Goal: Task Accomplishment & Management: Complete application form

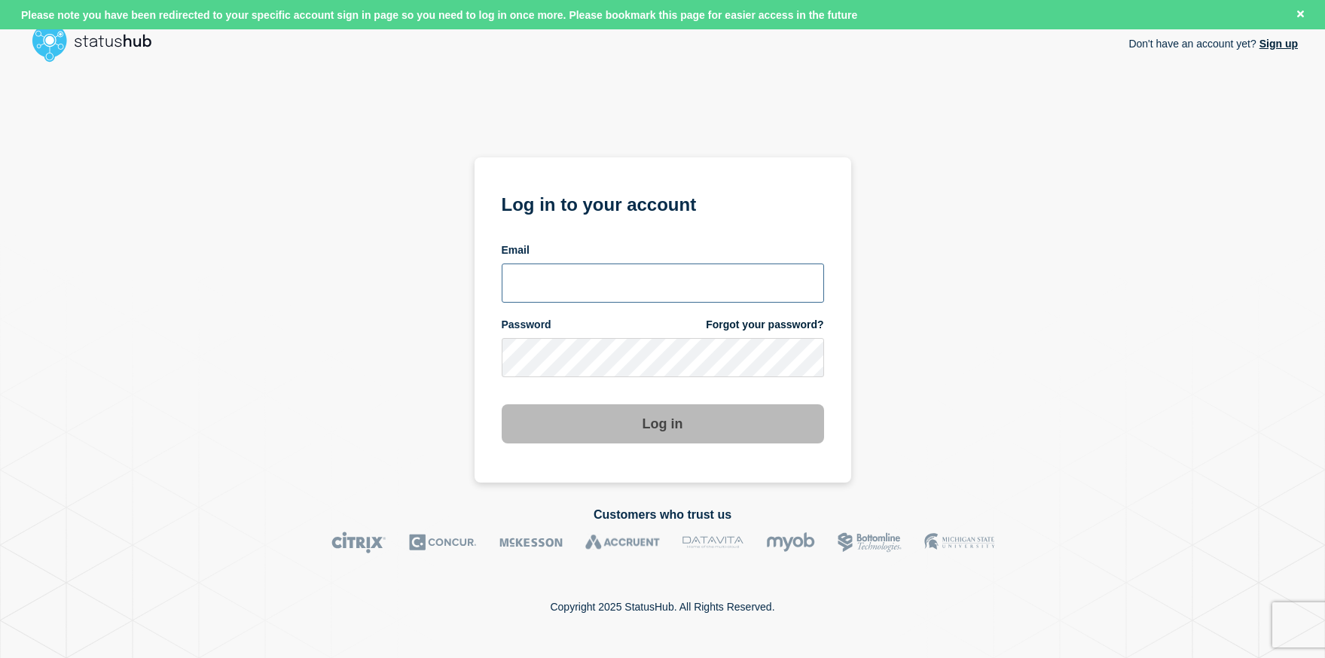
click at [657, 275] on input "email input" at bounding box center [663, 283] width 322 height 39
type input "roger.parks@conexon.us"
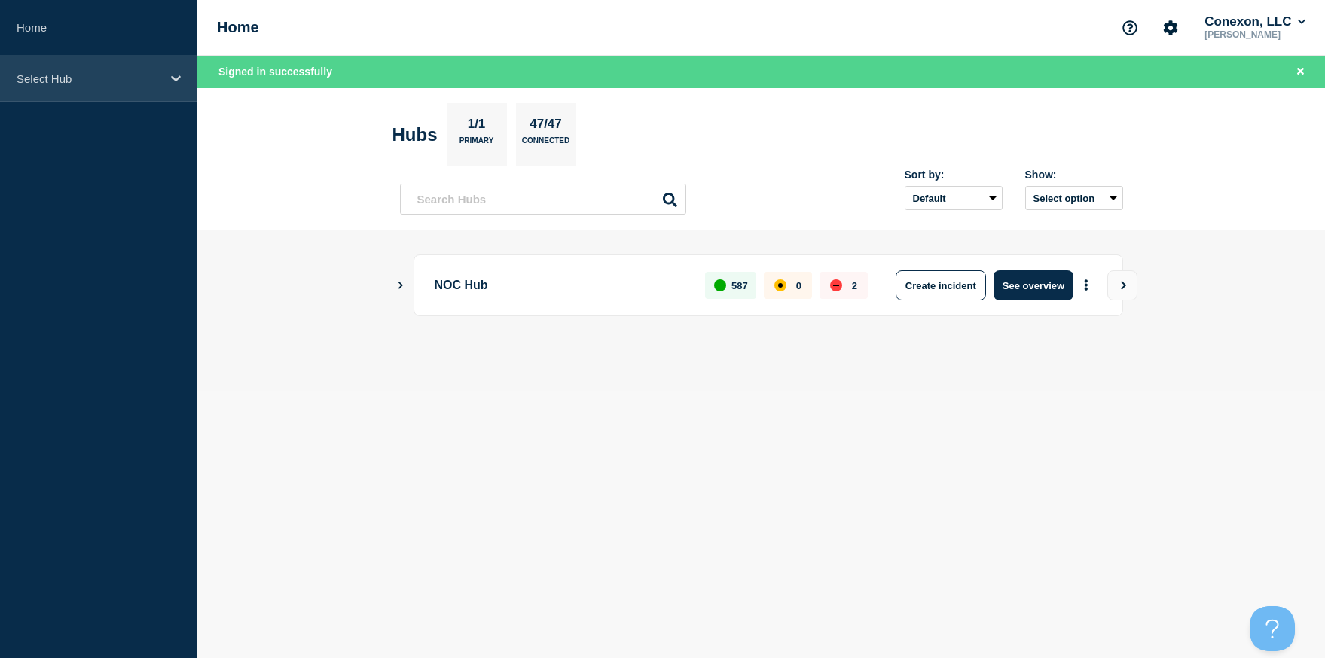
click at [179, 81] on icon at bounding box center [176, 78] width 10 height 11
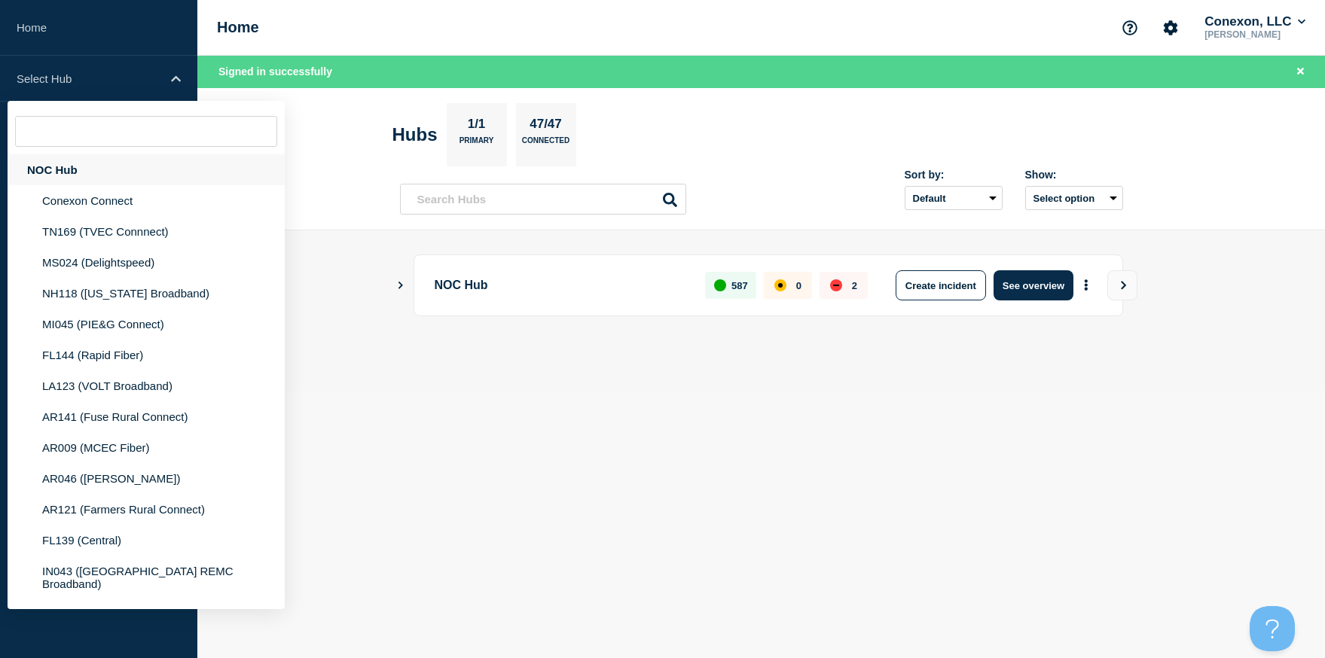
click at [92, 169] on div "NOC Hub" at bounding box center [146, 169] width 277 height 31
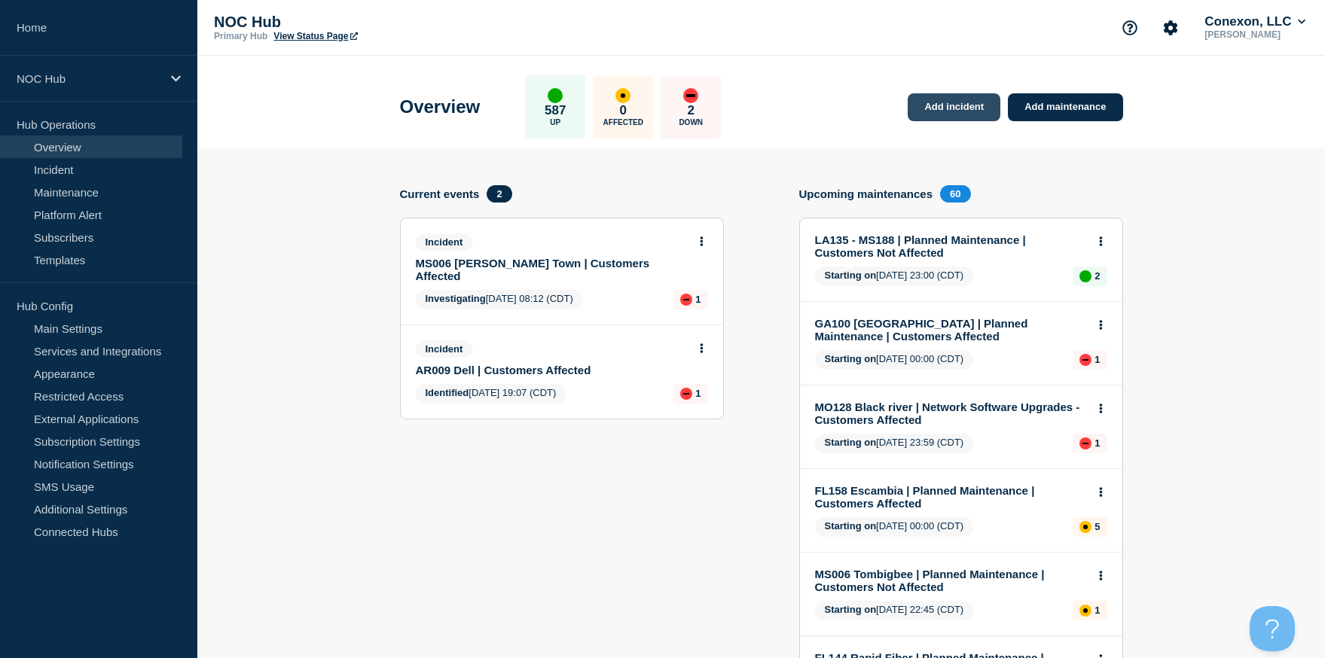
click at [940, 105] on link "Add incident" at bounding box center [954, 107] width 93 height 28
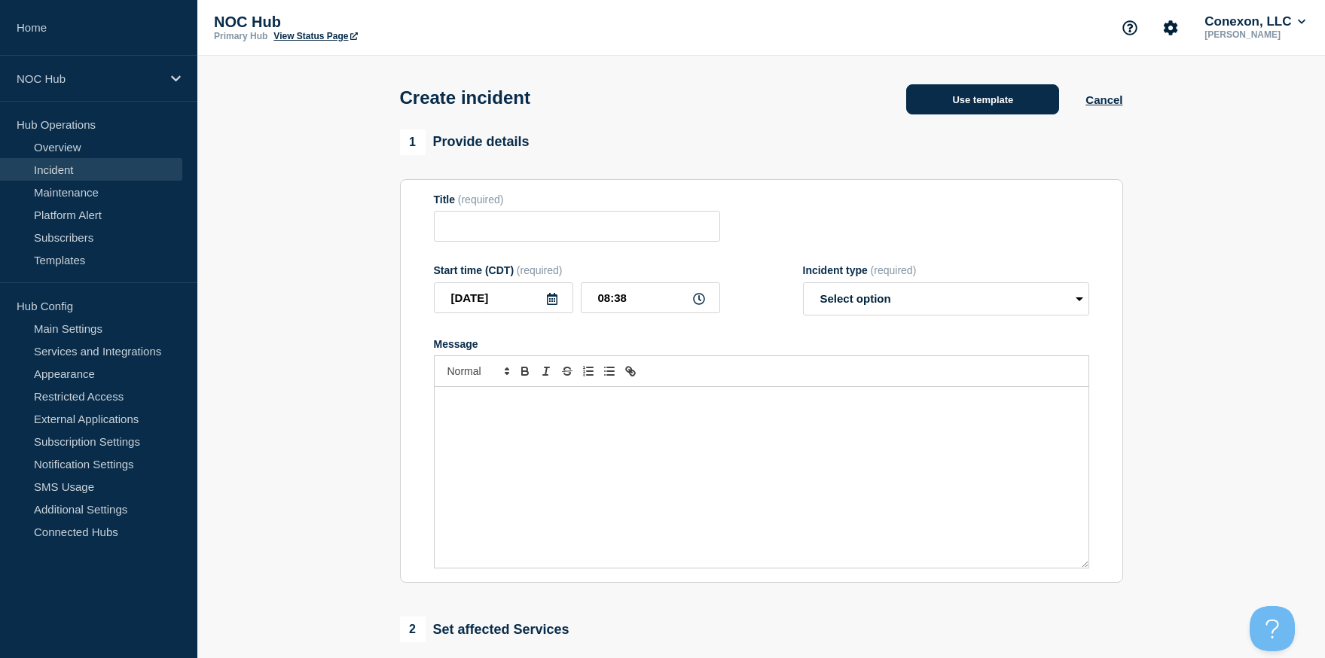
click at [968, 108] on button "Use template" at bounding box center [982, 99] width 153 height 30
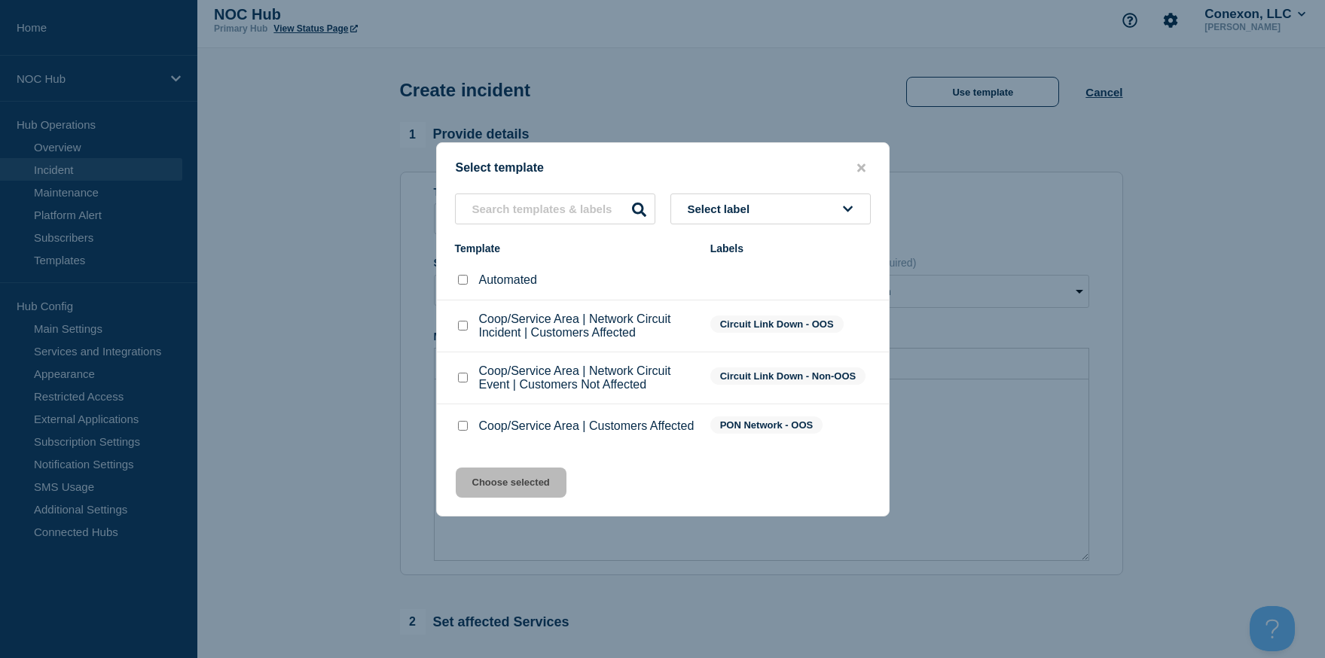
scroll to position [11, 0]
click at [462, 431] on input "Coop/Service Area | Customers Affected checkbox" at bounding box center [463, 426] width 10 height 10
checkbox input "true"
click at [513, 498] on button "Choose selected" at bounding box center [511, 483] width 111 height 30
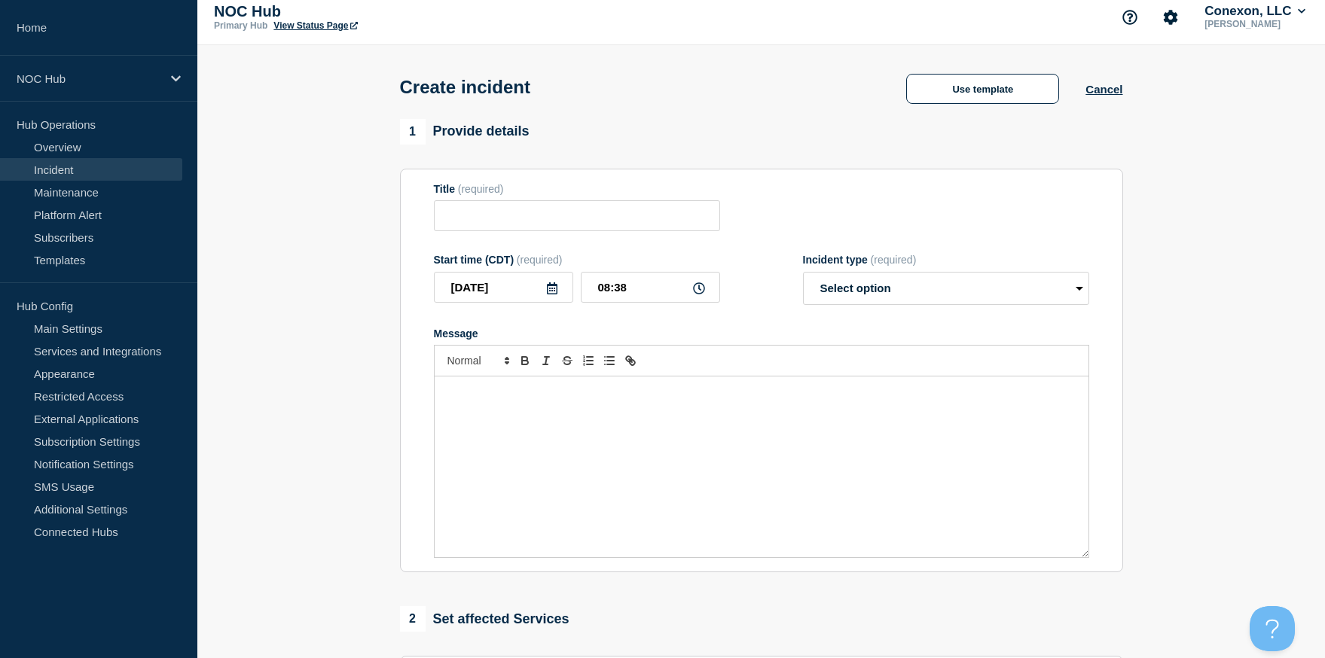
type input "Coop/Service Area | Customers Affected"
select select "investigating"
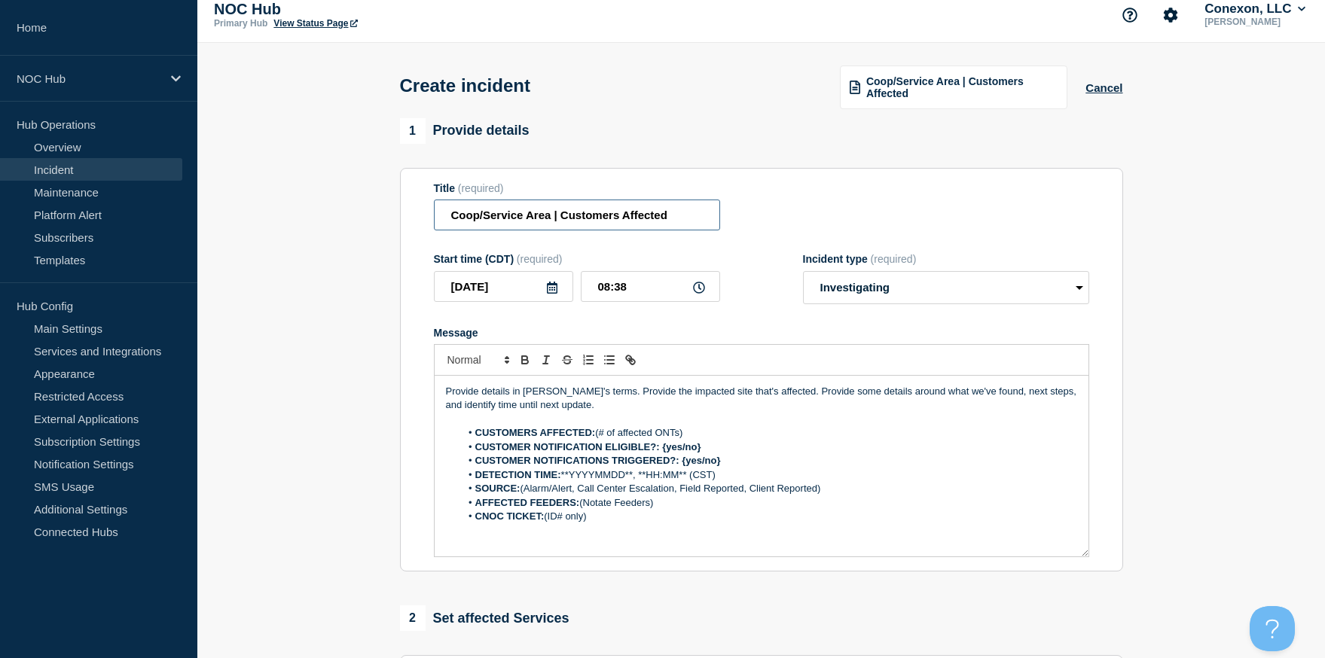
drag, startPoint x: 551, startPoint y: 225, endPoint x: 414, endPoint y: 217, distance: 136.6
click at [414, 217] on section "Title (required) Coop/Service Area | Customers Affected Start time (CDT) (requi…" at bounding box center [761, 370] width 723 height 404
click at [496, 222] on input "MS188 (Magnolia) | Customers Affected" at bounding box center [577, 215] width 286 height 31
click at [545, 224] on input "MS188-Magnolia) | Customers Affected" at bounding box center [577, 215] width 286 height 31
click at [670, 227] on input "MS188-Magnolia | Customers Affected" at bounding box center [577, 215] width 286 height 31
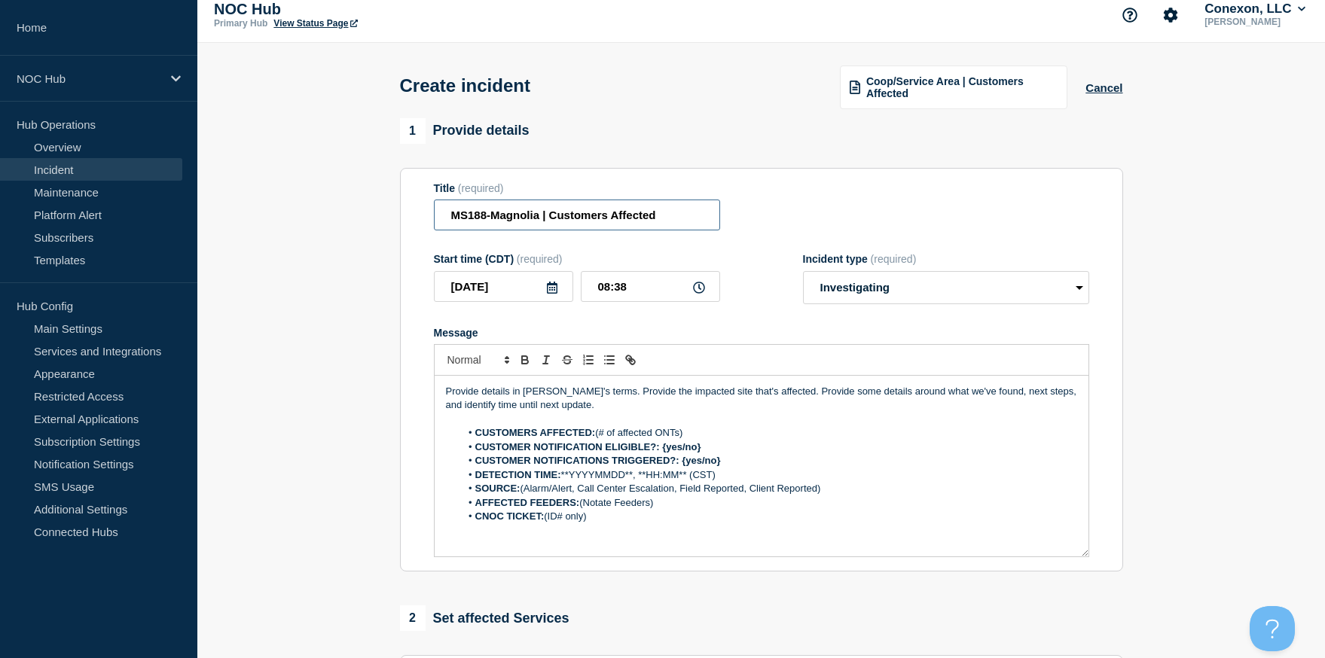
click at [551, 224] on input "MS188-Magnolia | Customers Affected" at bounding box center [577, 215] width 286 height 31
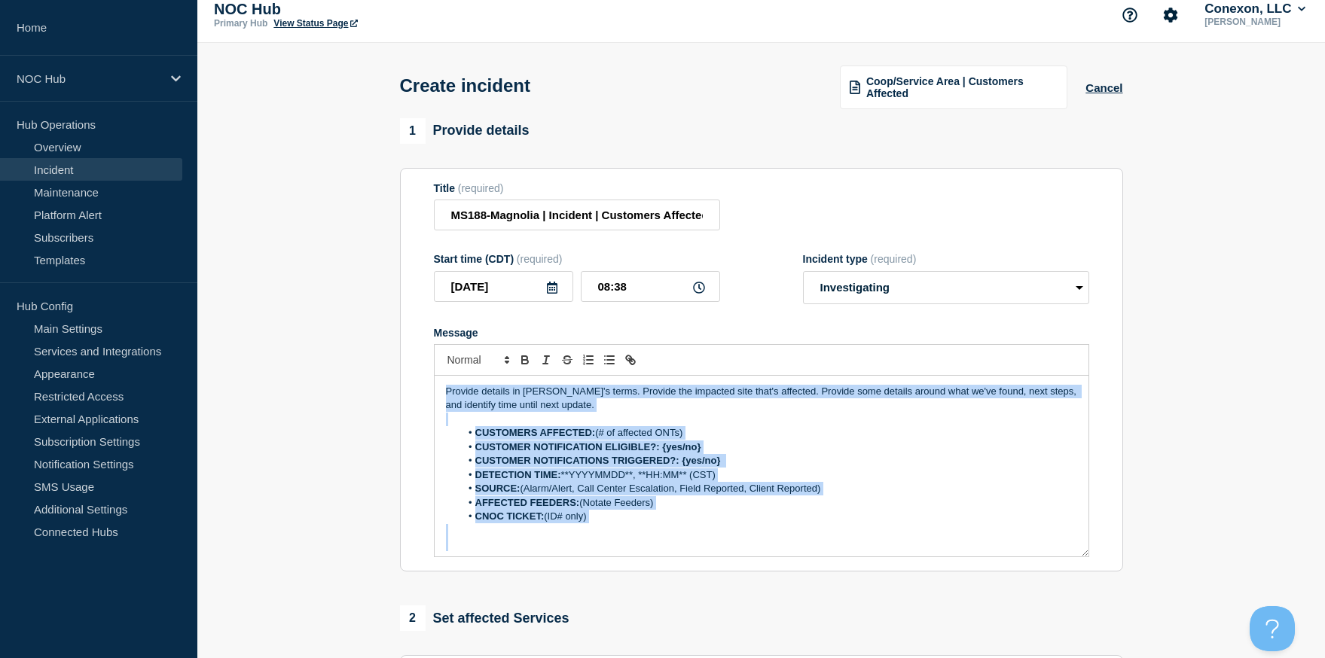
drag, startPoint x: 443, startPoint y: 399, endPoint x: 617, endPoint y: 558, distance: 235.7
click at [617, 557] on div "Provide details in laymen's terms. Provide the impacted site that's affected. P…" at bounding box center [762, 466] width 654 height 181
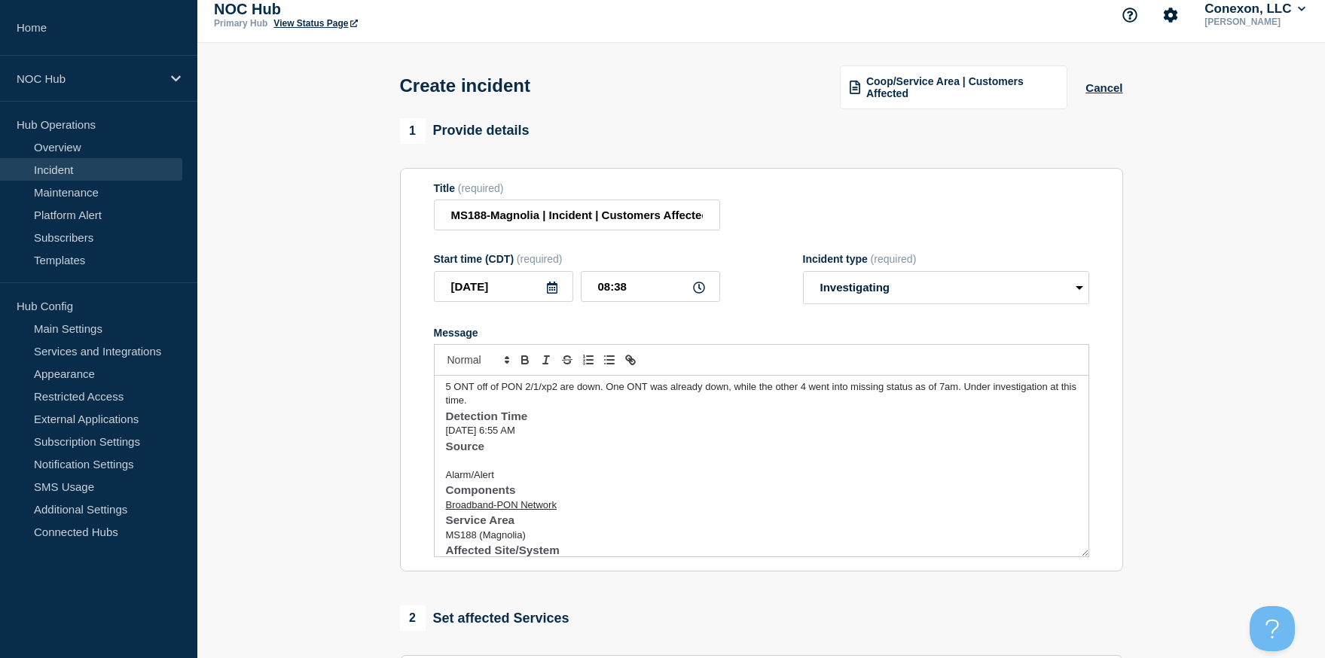
scroll to position [0, 0]
click at [442, 434] on div "5 ONT off of PON 2/1/xp2 are down. One ONT was already down, while the other 4 …" at bounding box center [762, 466] width 654 height 181
click at [446, 457] on span "Sep 01, 2025, 6:55 AM" at bounding box center [480, 451] width 69 height 11
type input "MS188-Magnolia | Customers Affected"
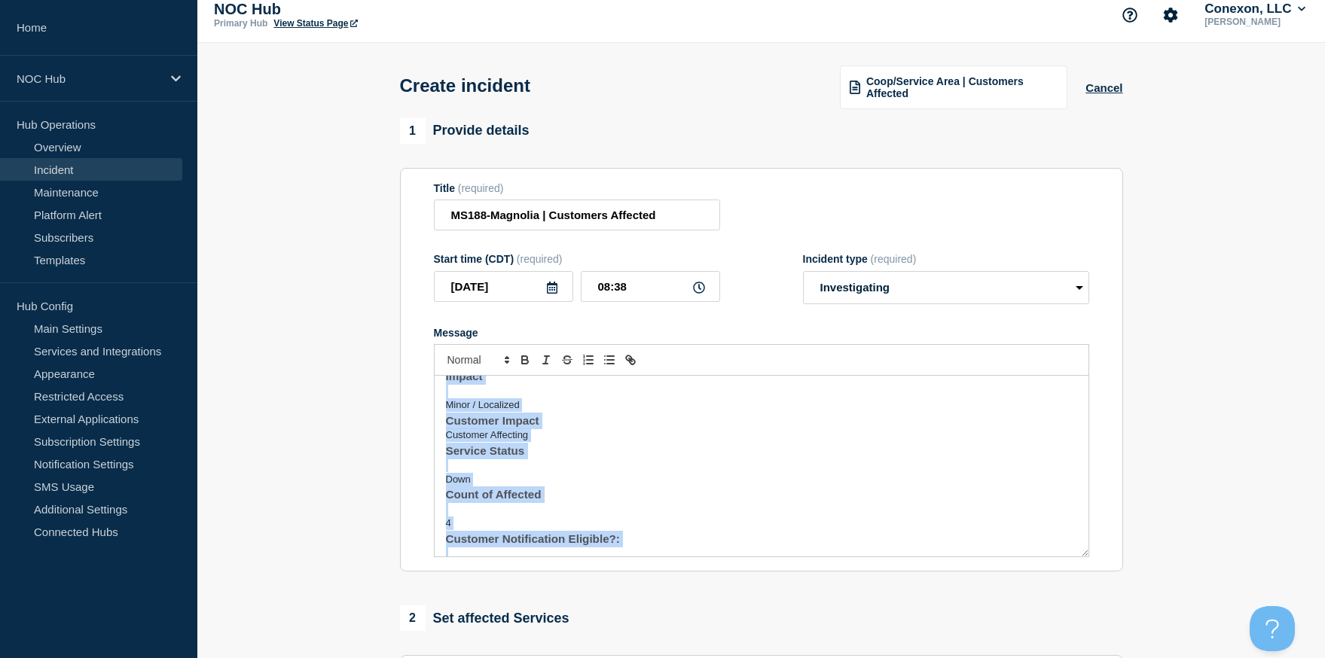
scroll to position [426, 0]
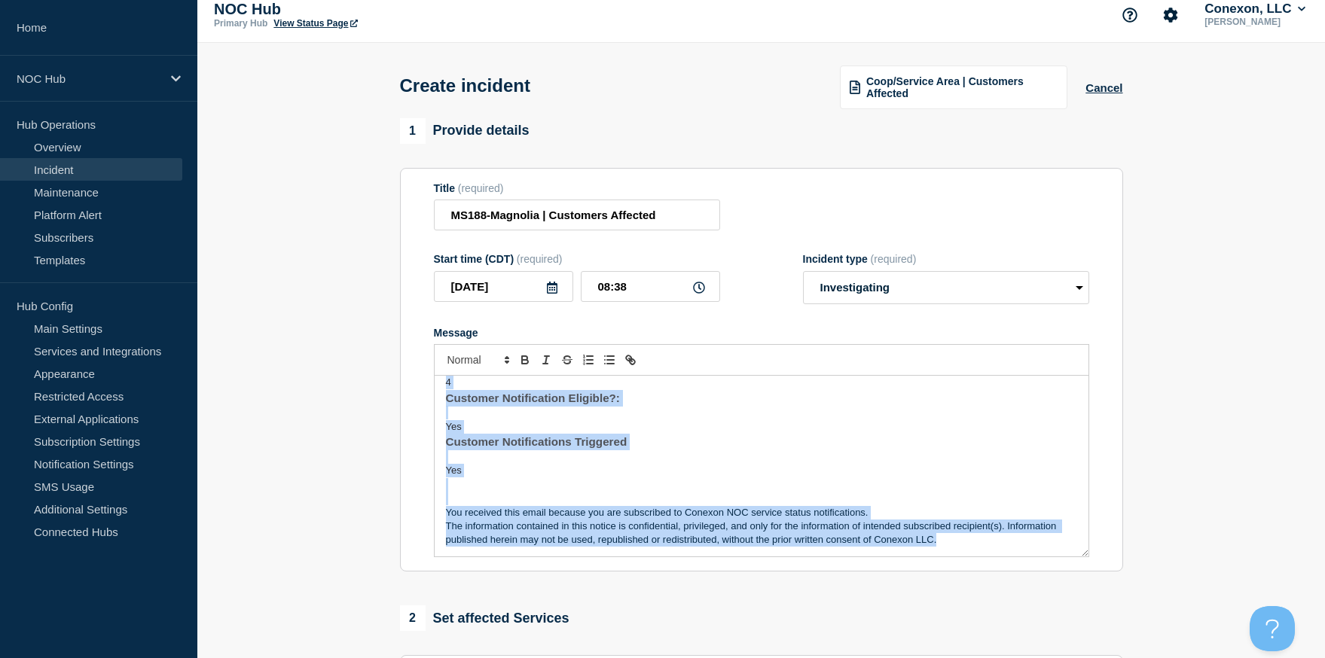
drag, startPoint x: 441, startPoint y: 395, endPoint x: 578, endPoint y: 632, distance: 273.7
click at [578, 632] on div "1 Provide details Title (required) MS188-Magnolia | Customers Affected Start ti…" at bounding box center [761, 549] width 740 height 862
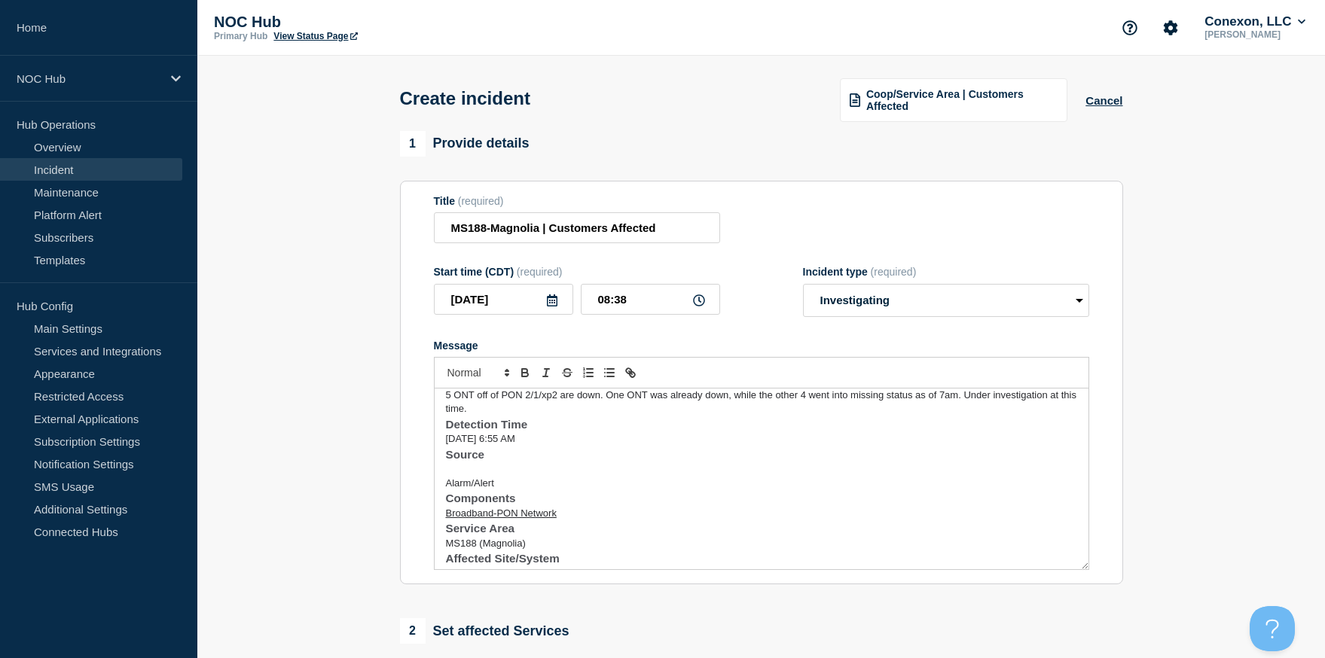
scroll to position [0, 0]
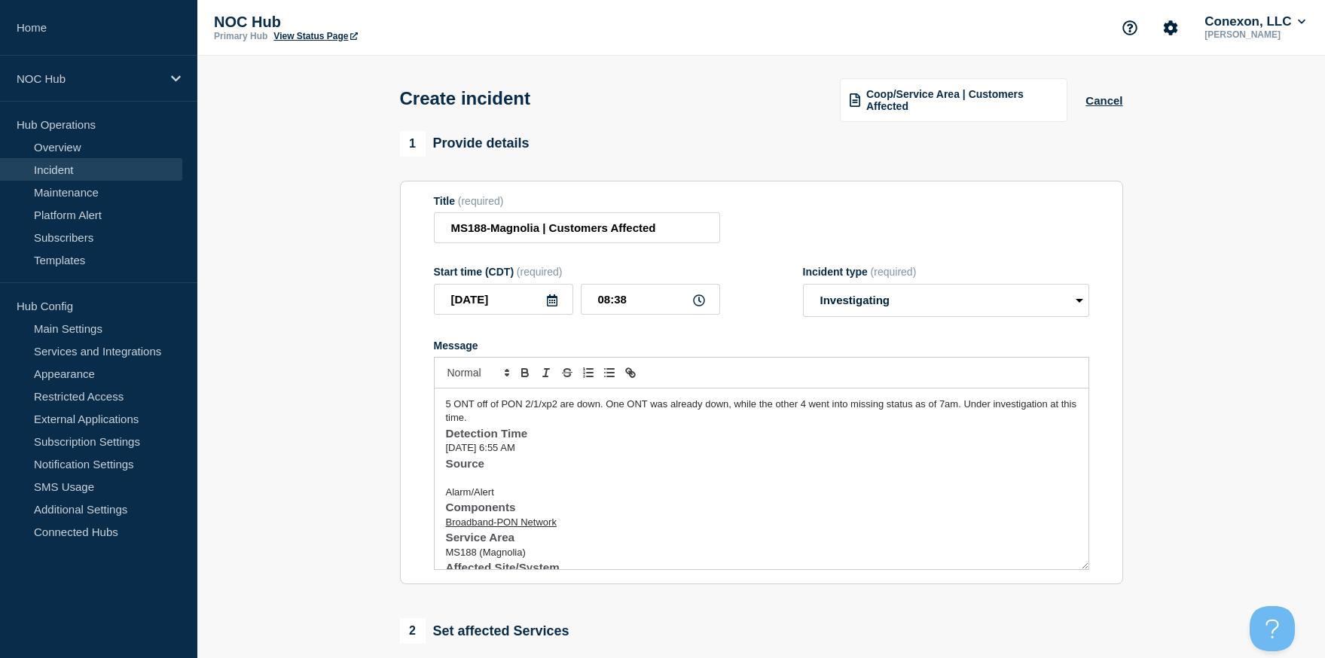
click at [444, 444] on div "5 ONT off of PON 2/1/xp2 are down. One ONT was already down, while the other 4 …" at bounding box center [762, 479] width 654 height 181
click at [451, 502] on p "Message" at bounding box center [761, 495] width 631 height 14
click at [446, 487] on span "Source" at bounding box center [465, 480] width 39 height 13
click at [441, 478] on div "5 ONT off of PON 2/1/xp2 are down. One ONT was already down, while the other 4 …" at bounding box center [762, 479] width 654 height 181
click at [446, 487] on span "Alarm/Alert" at bounding box center [470, 480] width 48 height 11
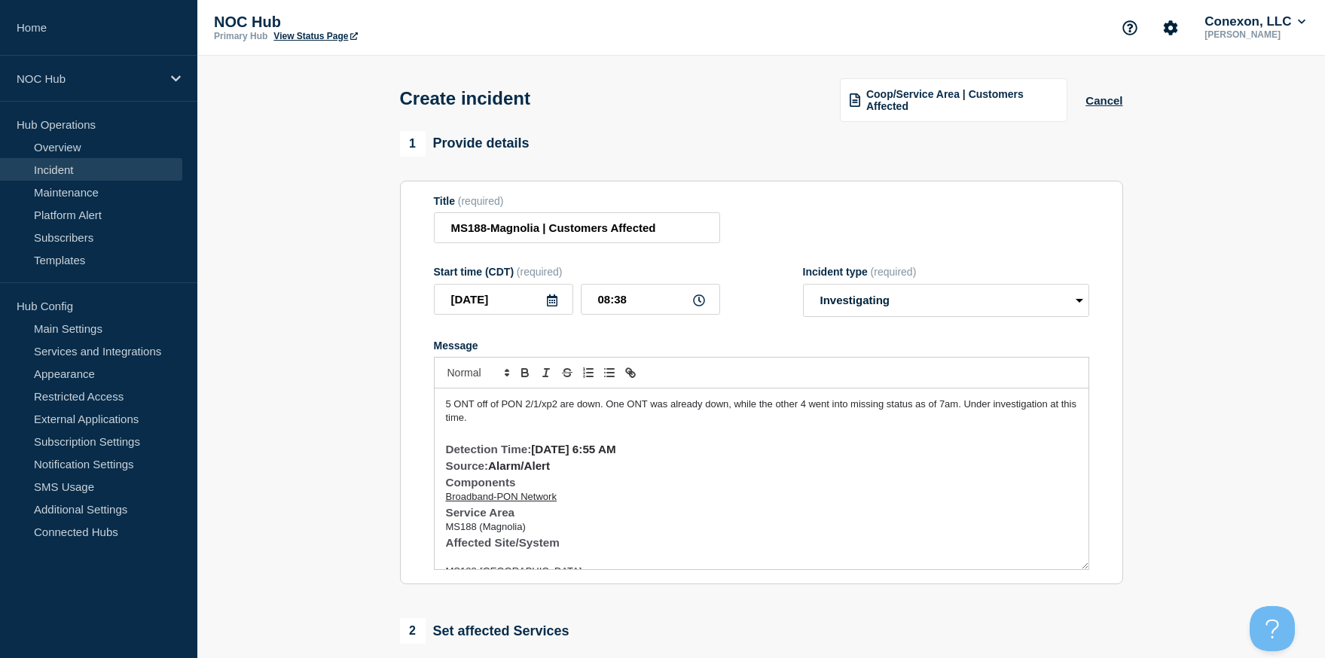
click at [439, 515] on div "5 ONT off of PON 2/1/xp2 are down. One ONT was already down, while the other 4 …" at bounding box center [762, 479] width 654 height 181
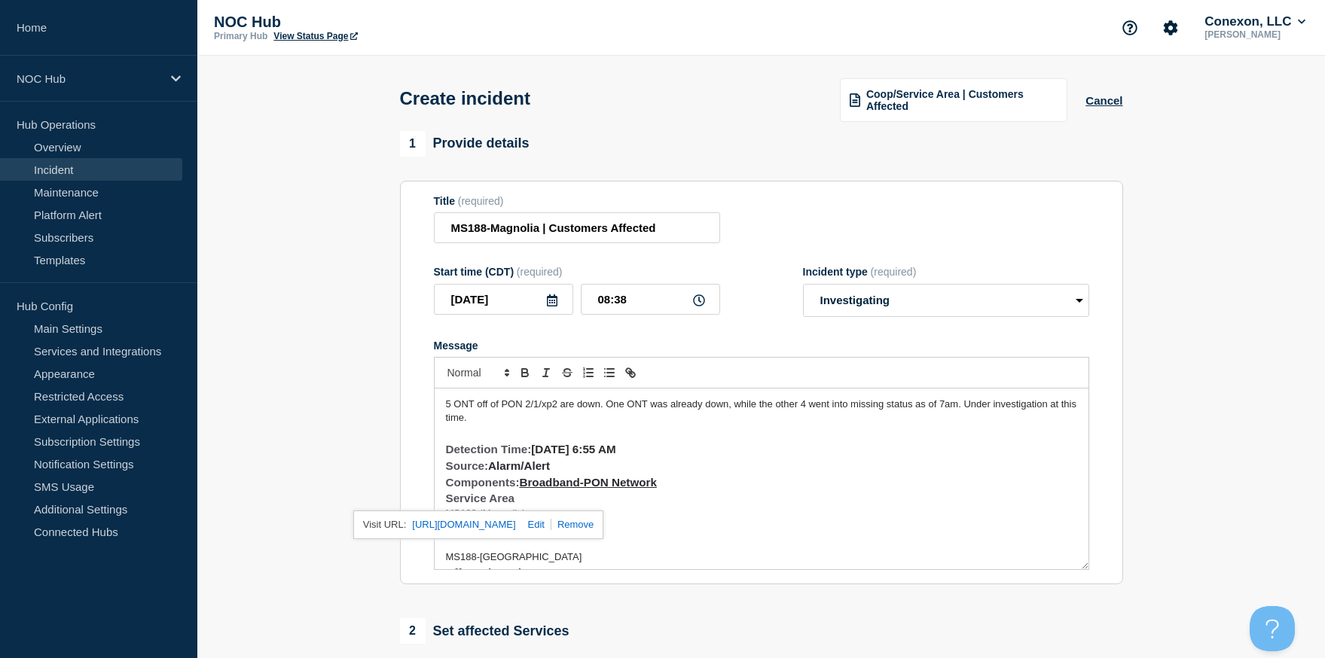
click at [442, 514] on div "5 ONT off of PON 2/1/xp2 are down. One ONT was already down, while the other 4 …" at bounding box center [762, 479] width 654 height 181
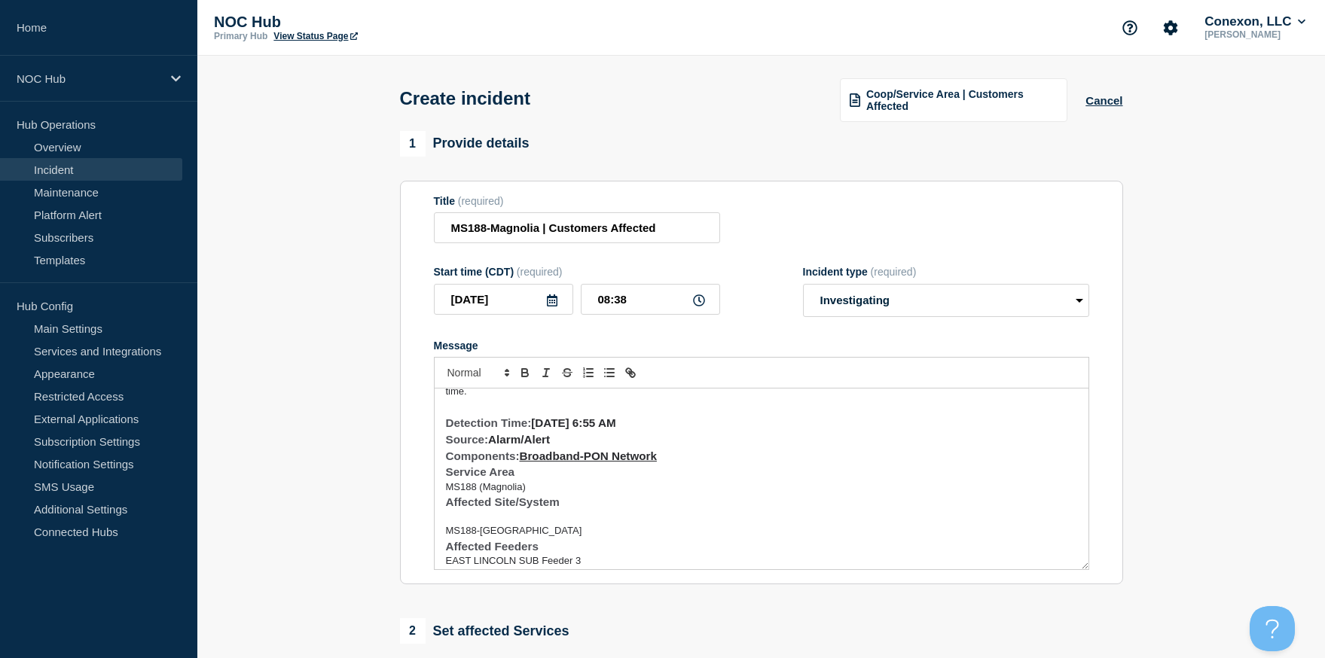
scroll to position [28, 0]
click at [446, 491] on span "MS188 (Magnolia)" at bounding box center [486, 485] width 80 height 11
click at [450, 508] on p "Message" at bounding box center [761, 502] width 631 height 14
click at [444, 517] on div "5 ONT off of PON 2/1/xp2 are down. One ONT was already down, while the other 4 …" at bounding box center [762, 479] width 654 height 181
click at [441, 531] on div "5 ONT off of PON 2/1/xp2 are down. One ONT was already down, while the other 4 …" at bounding box center [762, 479] width 654 height 181
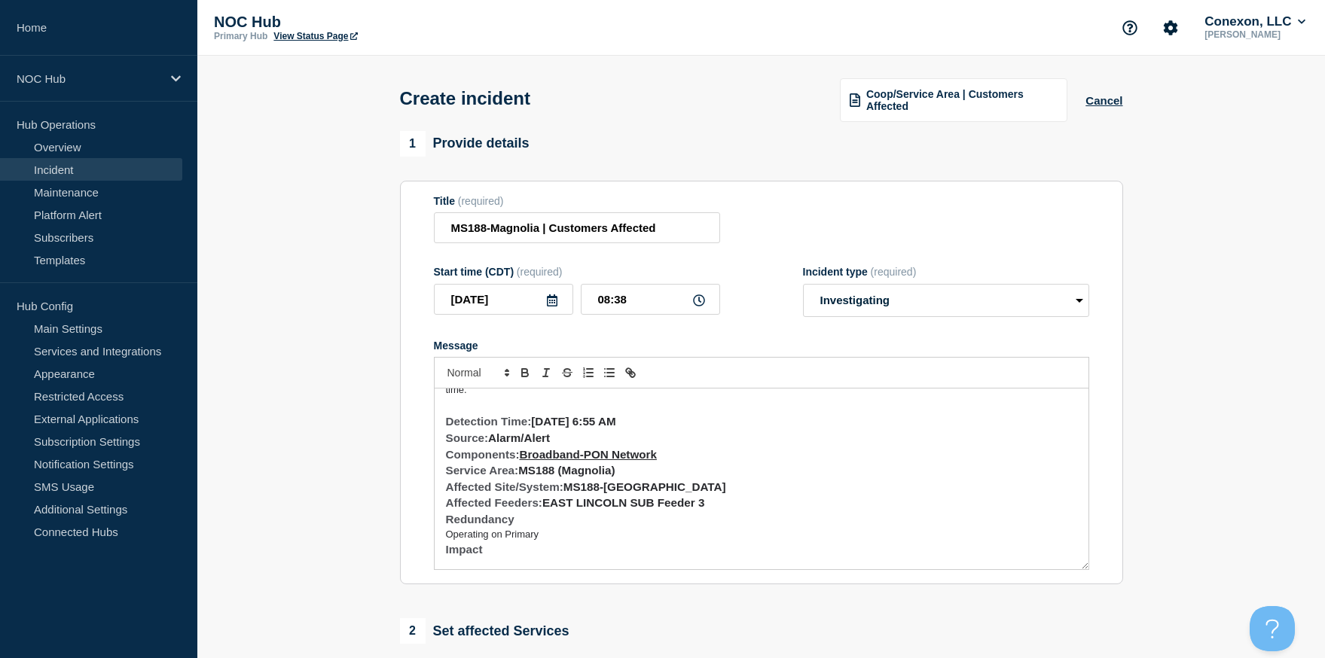
click at [447, 540] on span "Operating on Primary" at bounding box center [492, 534] width 93 height 11
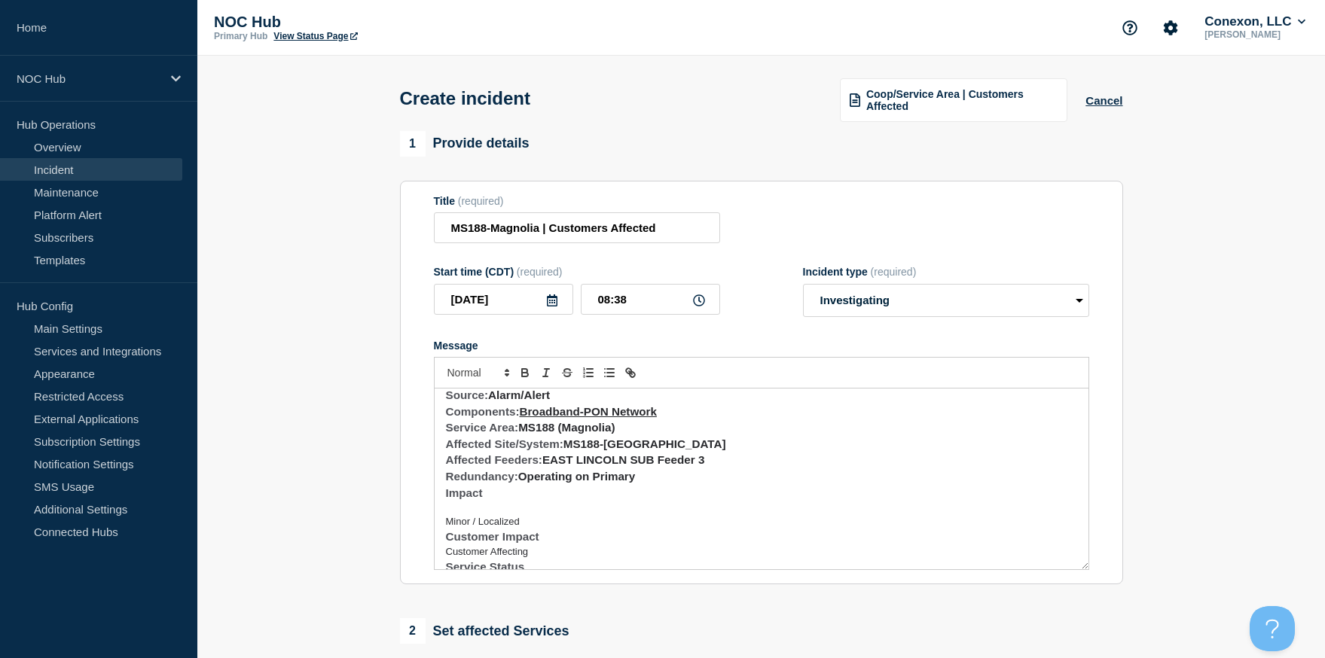
scroll to position [100, 0]
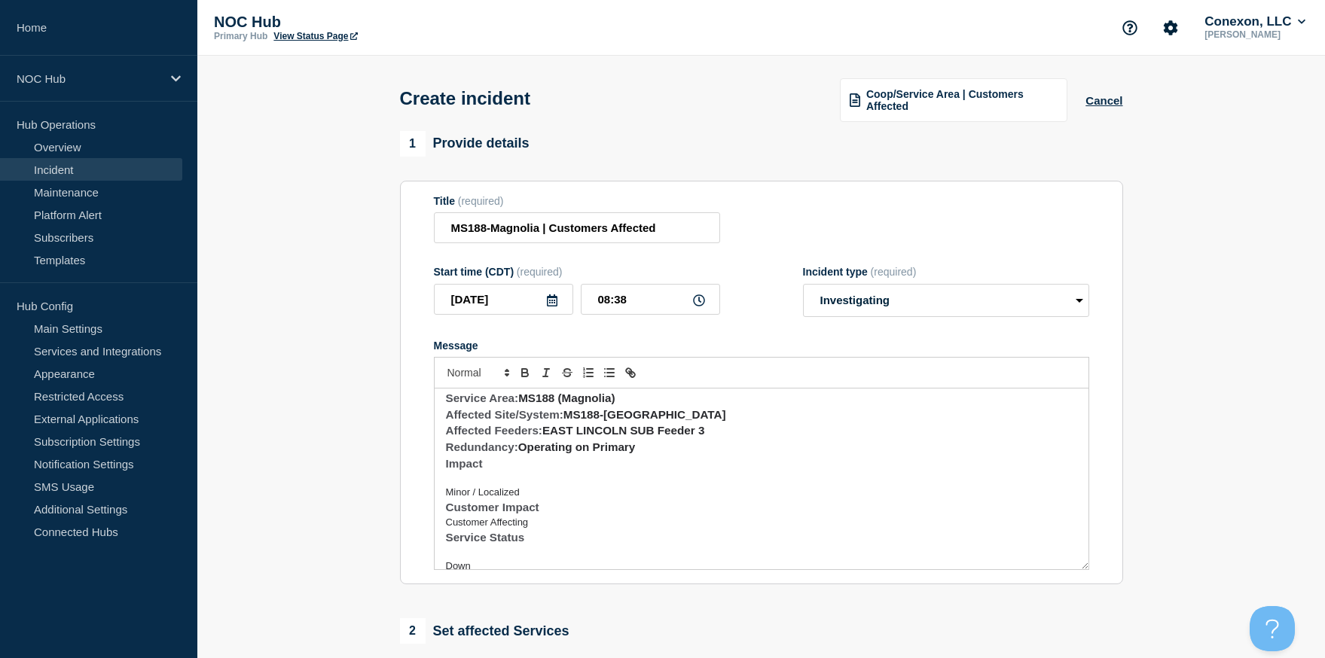
click at [446, 470] on span "Impact" at bounding box center [464, 463] width 37 height 13
click at [451, 485] on p "Message" at bounding box center [761, 479] width 631 height 14
click at [441, 492] on div "5 ONT off of PON 2/1/xp2 are down. One ONT was already down, while the other 4 …" at bounding box center [762, 479] width 654 height 181
click at [438, 510] on div "5 ONT off of PON 2/1/xp2 are down. One ONT was already down, while the other 4 …" at bounding box center [762, 479] width 654 height 181
click at [449, 517] on p "Message" at bounding box center [761, 511] width 631 height 14
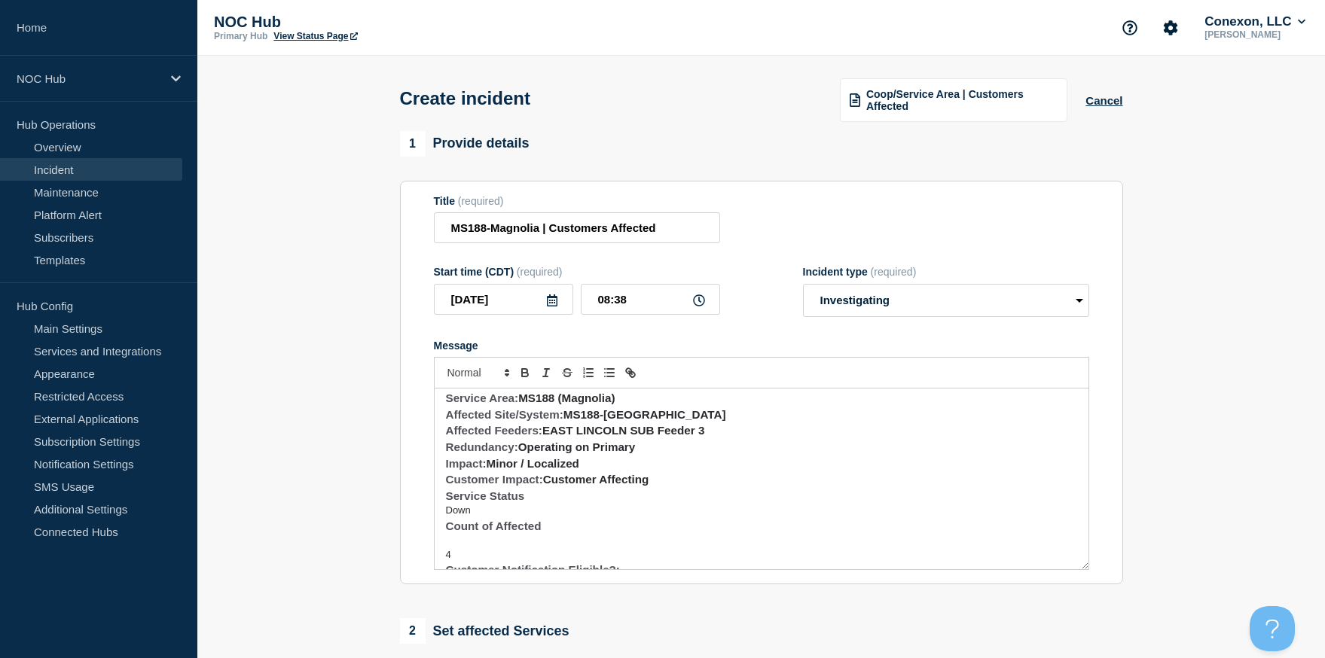
click at [440, 523] on div "5 ONT off of PON 2/1/xp2 are down. One ONT was already down, while the other 4 …" at bounding box center [762, 479] width 654 height 181
click at [442, 556] on div "5 ONT off of PON 2/1/xp2 are down. One ONT was already down, while the other 4 …" at bounding box center [762, 479] width 654 height 181
click at [442, 569] on div "5 ONT off of PON 2/1/xp2 are down. One ONT was already down, while the other 4 …" at bounding box center [762, 479] width 654 height 181
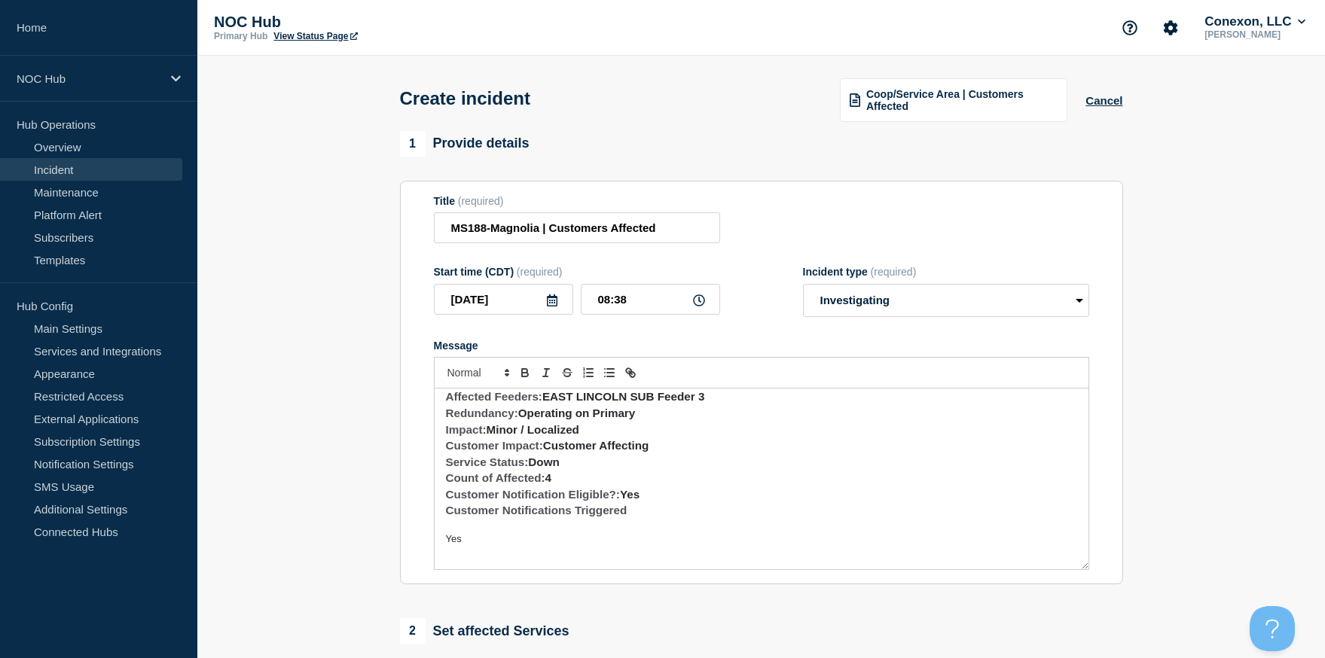
click at [446, 545] on span "Yes" at bounding box center [454, 538] width 16 height 11
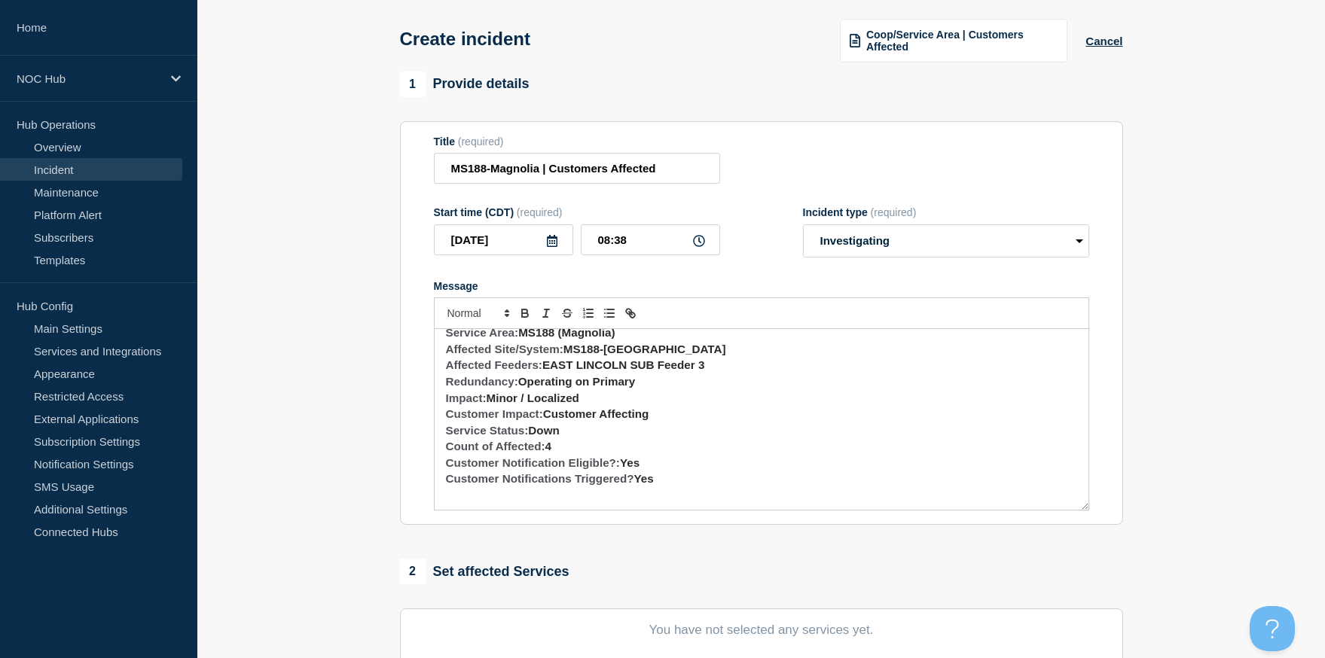
scroll to position [139, 0]
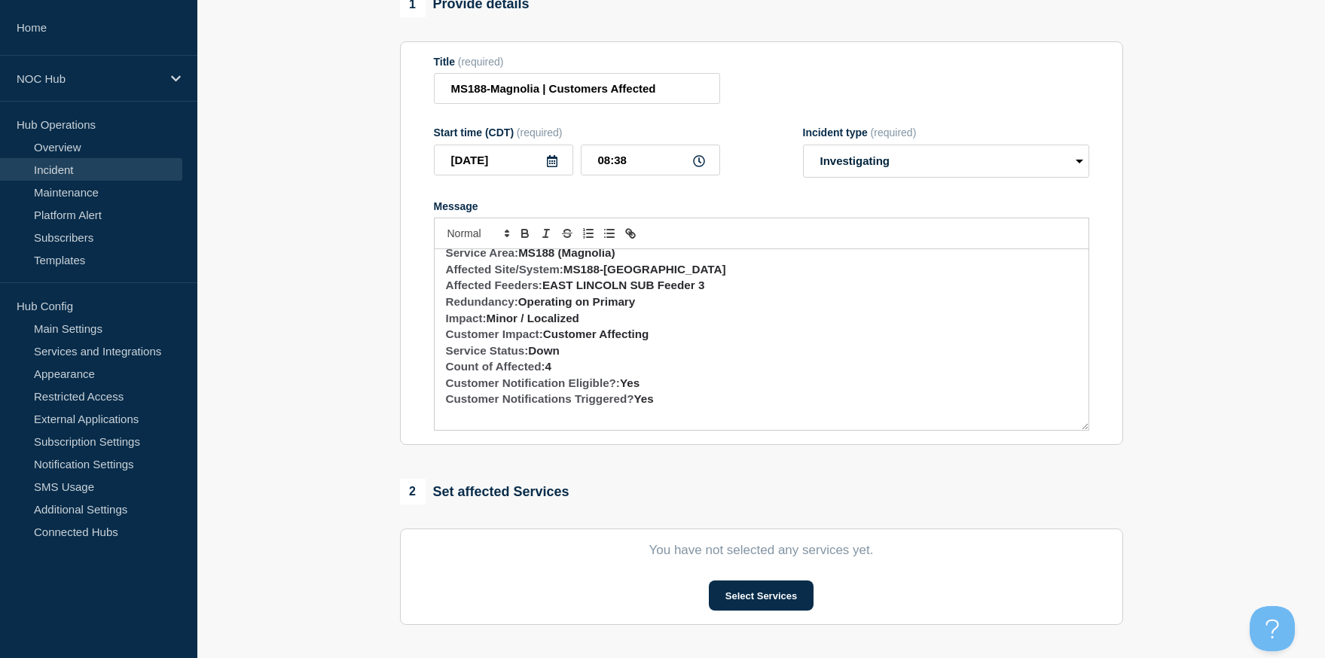
drag, startPoint x: 493, startPoint y: 437, endPoint x: 490, endPoint y: 469, distance: 31.8
click at [490, 469] on div "1 Provide details Title (required) MS188-Magnolia | Customers Affected Start ti…" at bounding box center [761, 423] width 740 height 862
click at [503, 421] on p "Message" at bounding box center [761, 414] width 631 height 14
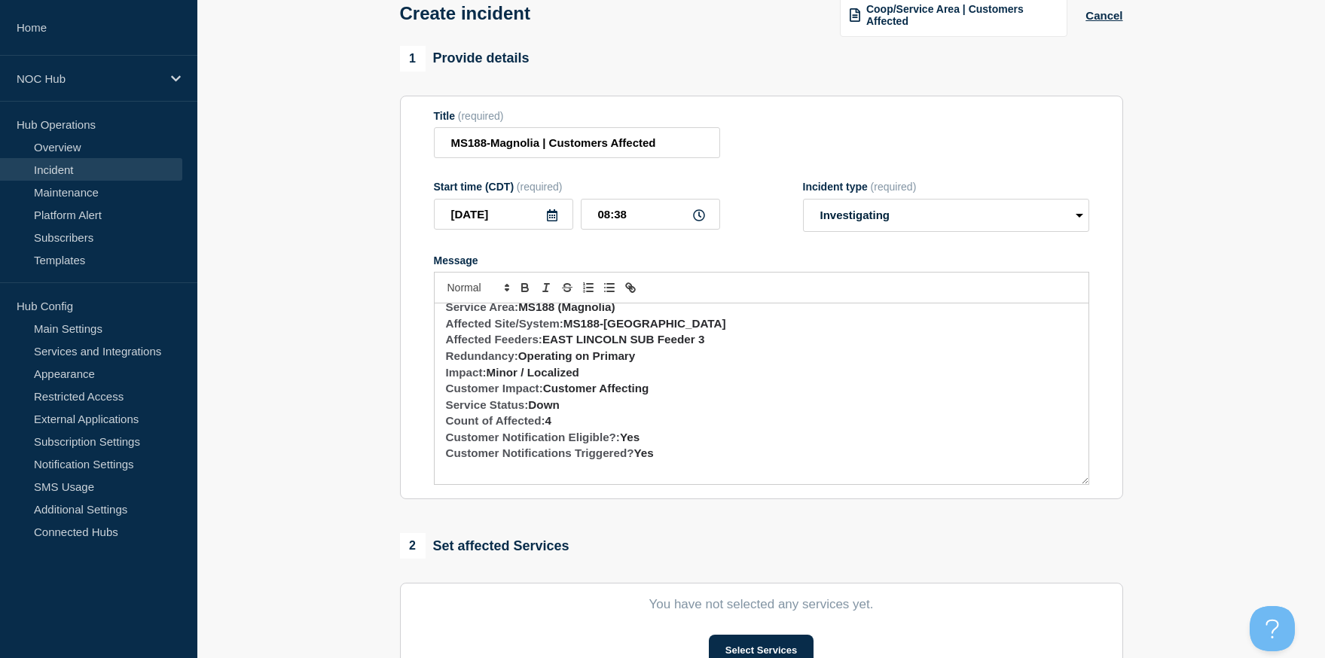
scroll to position [0, 0]
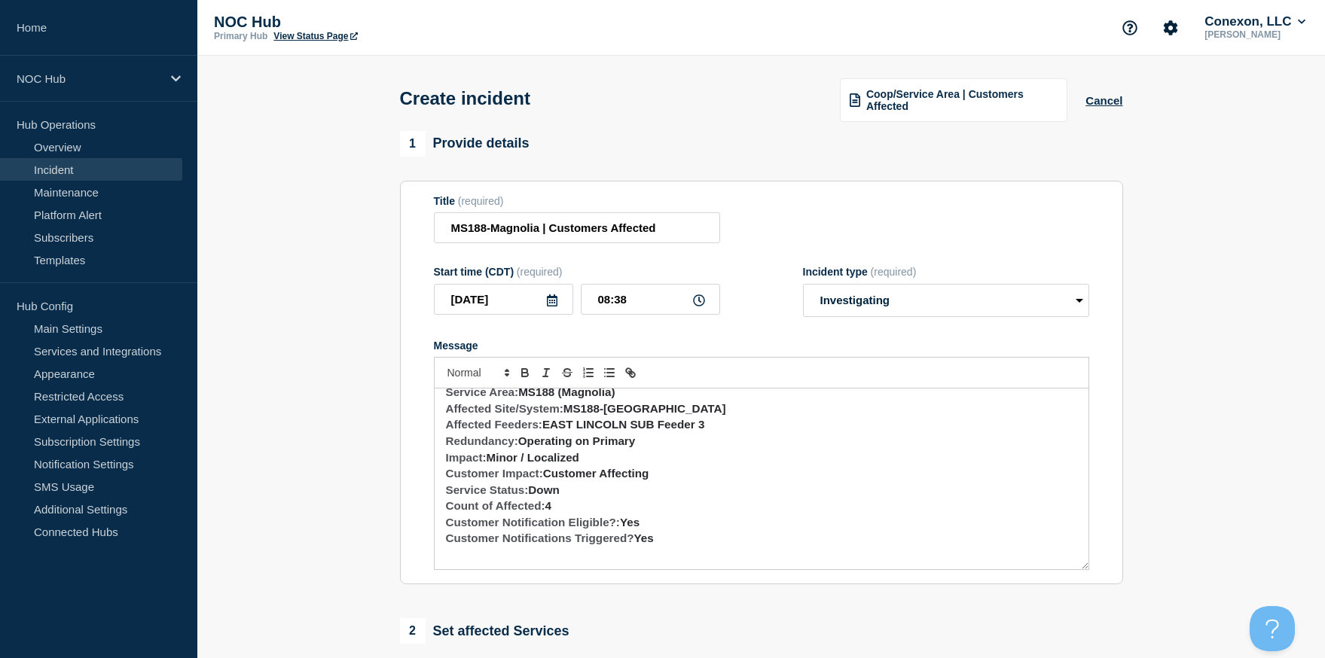
click at [678, 531] on h3 "Customer Notification Eligible?: Yes" at bounding box center [761, 522] width 631 height 17
drag, startPoint x: 664, startPoint y: 554, endPoint x: 674, endPoint y: 600, distance: 46.4
click at [674, 600] on div "1 Provide details Title (required) MS188-Magnolia | Customers Affected Start ti…" at bounding box center [761, 562] width 740 height 862
drag, startPoint x: 536, startPoint y: 575, endPoint x: 532, endPoint y: 600, distance: 25.1
click at [532, 600] on div "1 Provide details Title (required) MS188-Magnolia | Customers Affected Start ti…" at bounding box center [761, 562] width 740 height 862
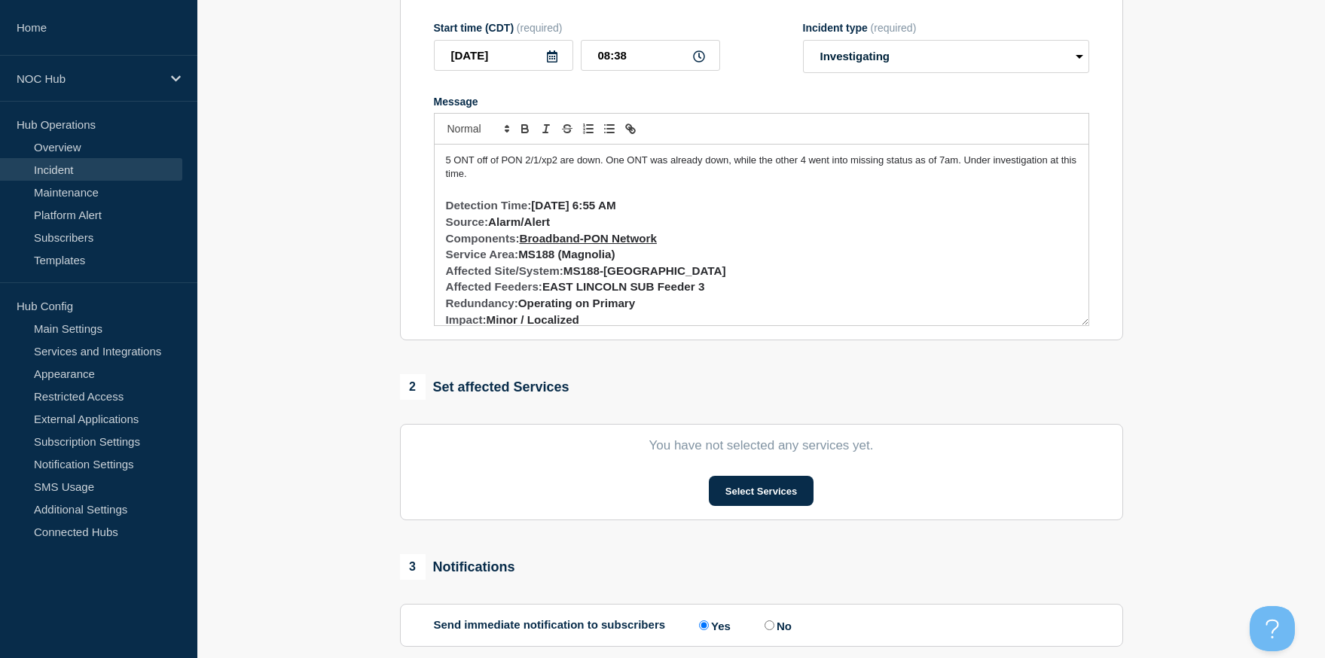
scroll to position [254, 0]
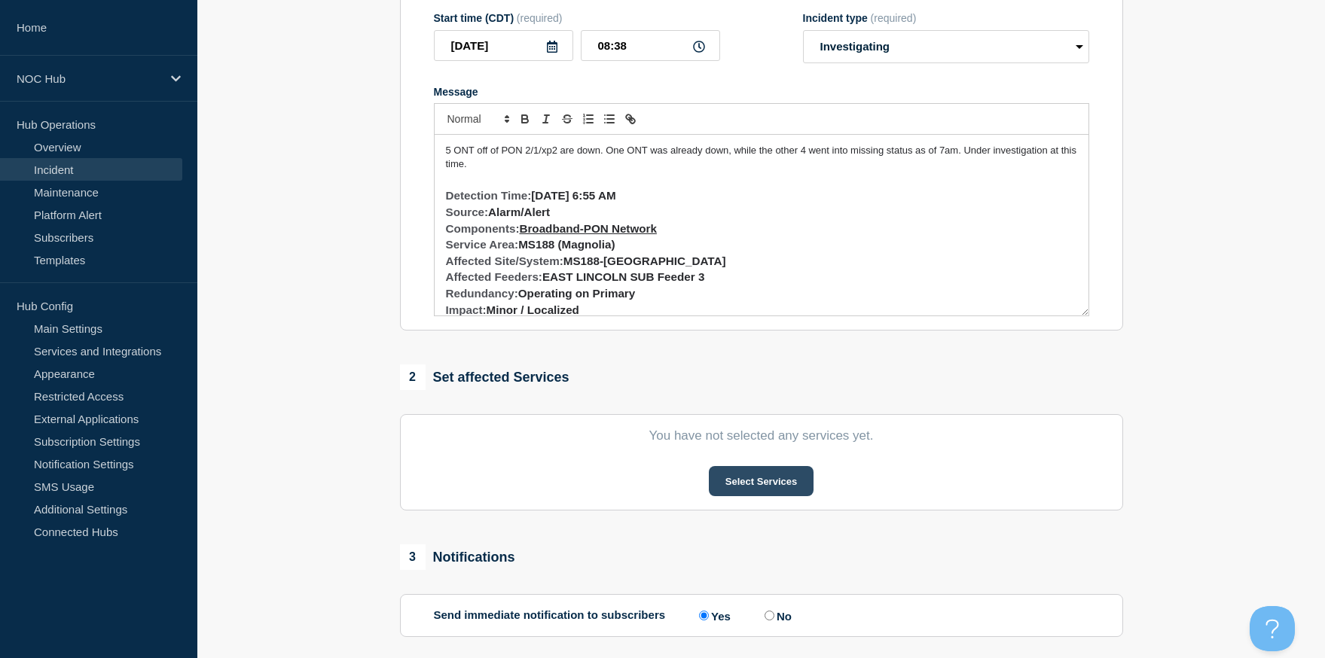
click at [786, 496] on button "Select Services" at bounding box center [761, 481] width 105 height 30
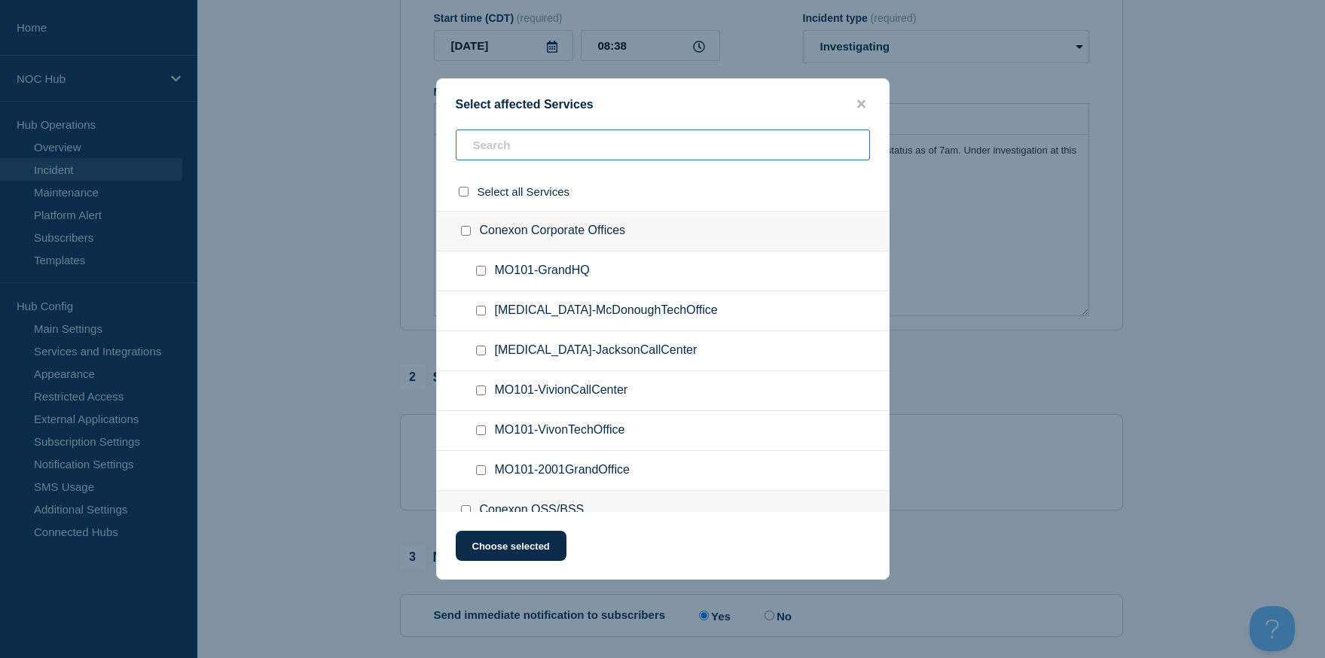
click at [604, 145] on input "text" at bounding box center [663, 145] width 414 height 31
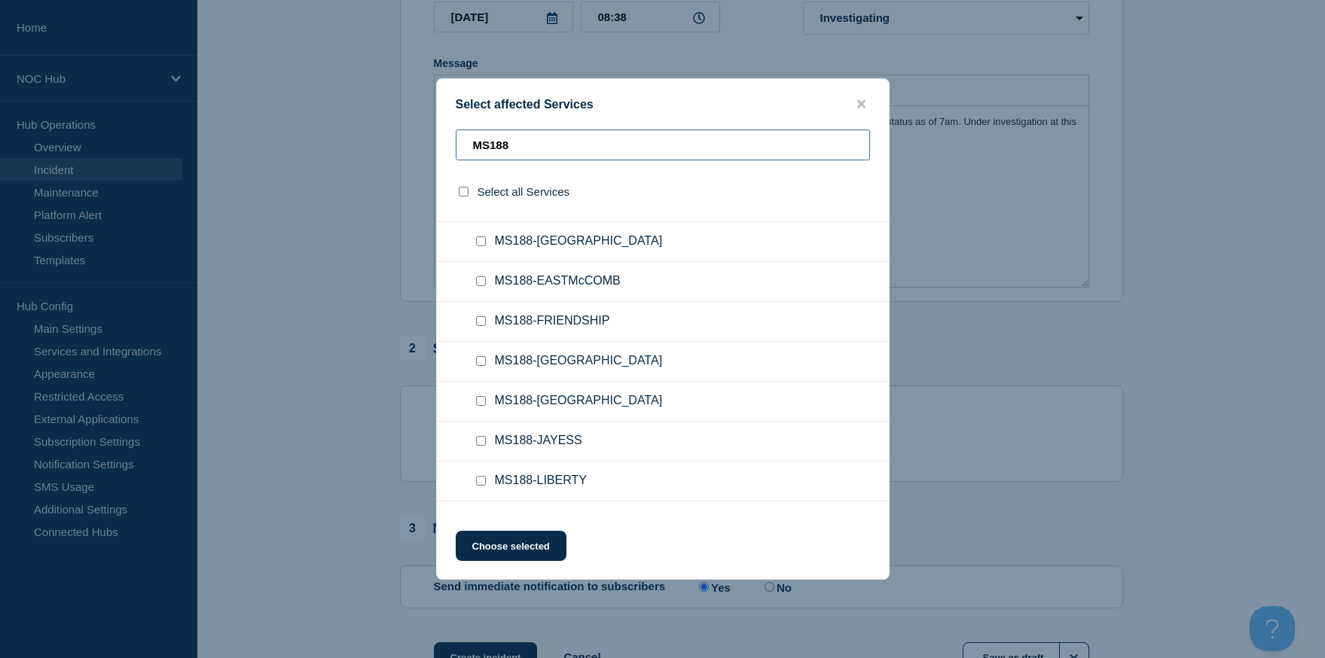
scroll to position [148, 0]
type input "MS188"
click at [482, 247] on input "MS188-EASTLINCOLN checkbox" at bounding box center [481, 242] width 10 height 10
checkbox input "true"
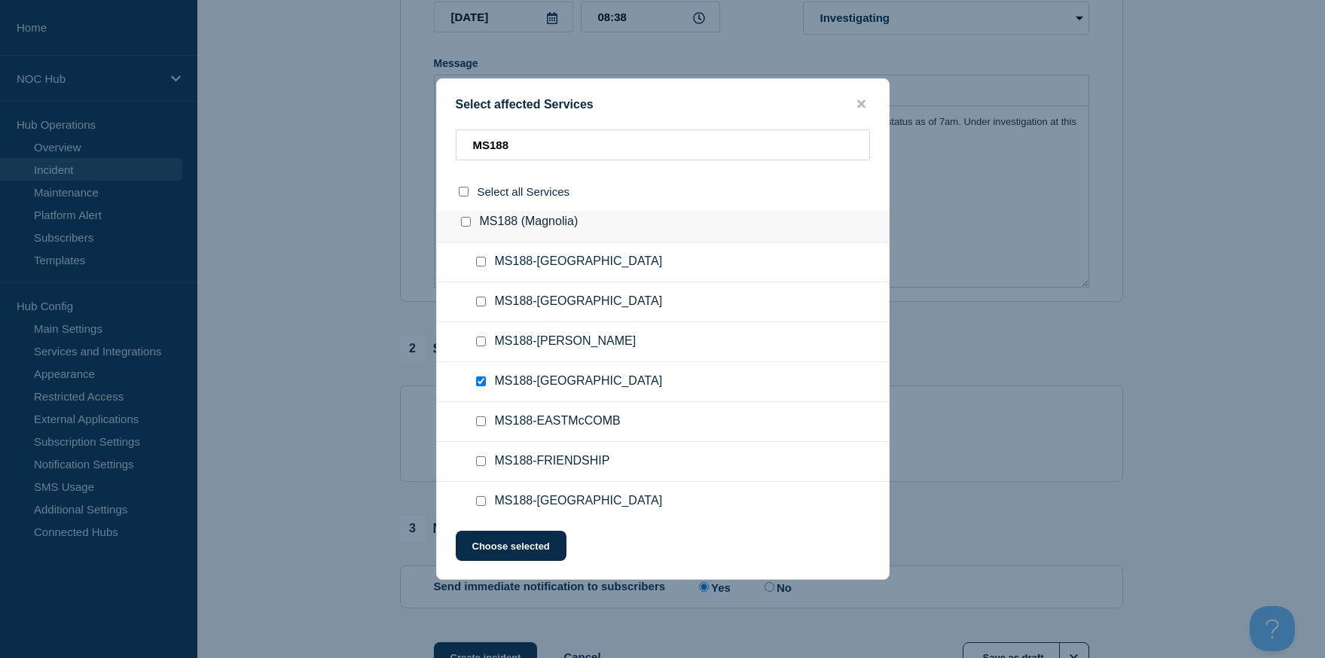
scroll to position [0, 0]
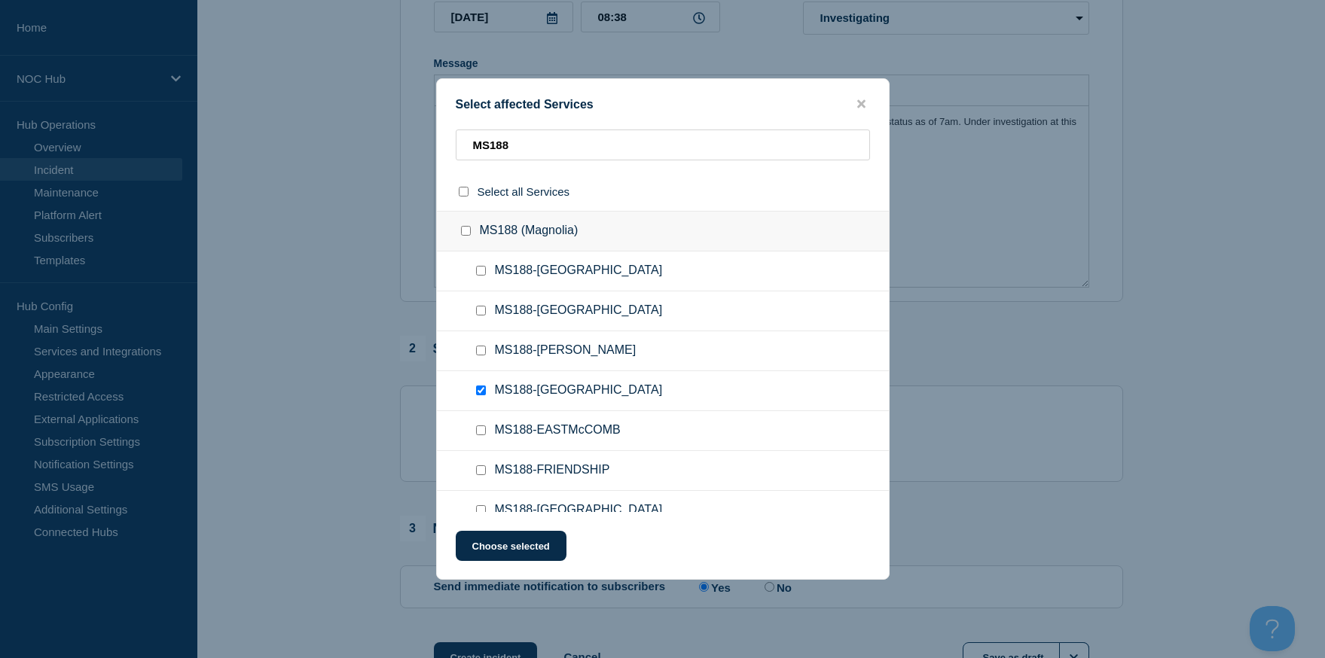
click at [466, 234] on input "MS188 (Magnolia) checkbox" at bounding box center [466, 231] width 10 height 10
checkbox input "true"
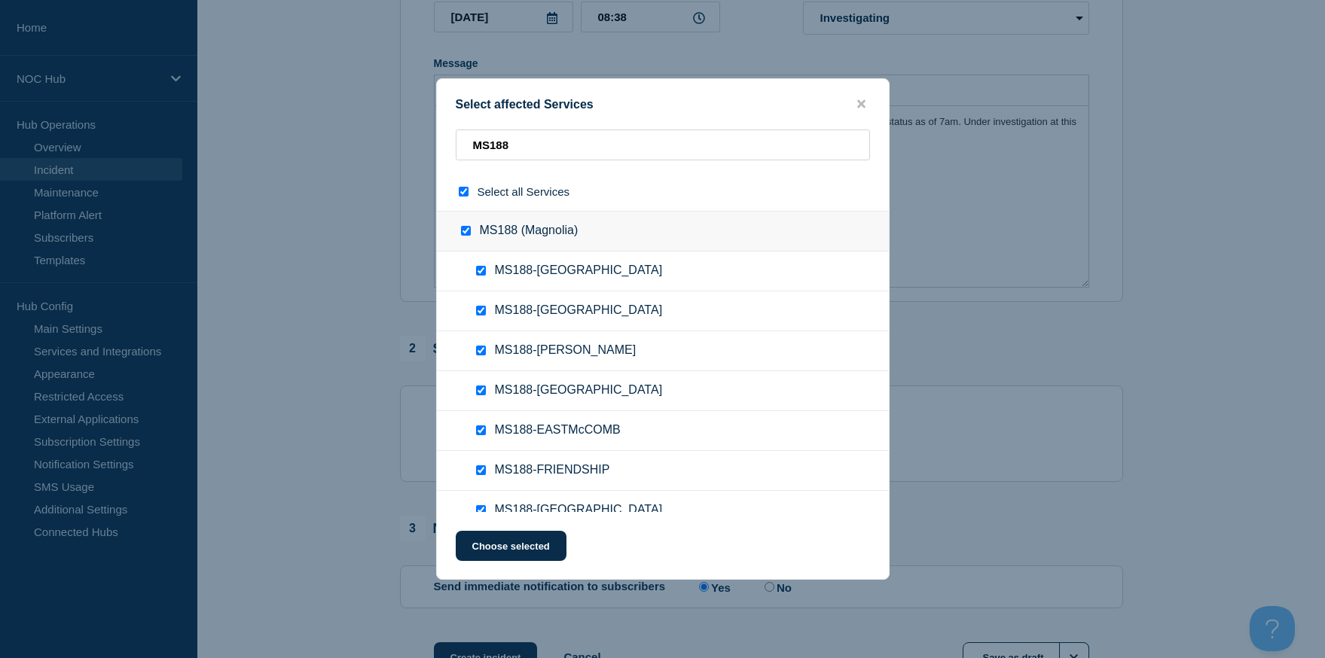
checkbox input "true"
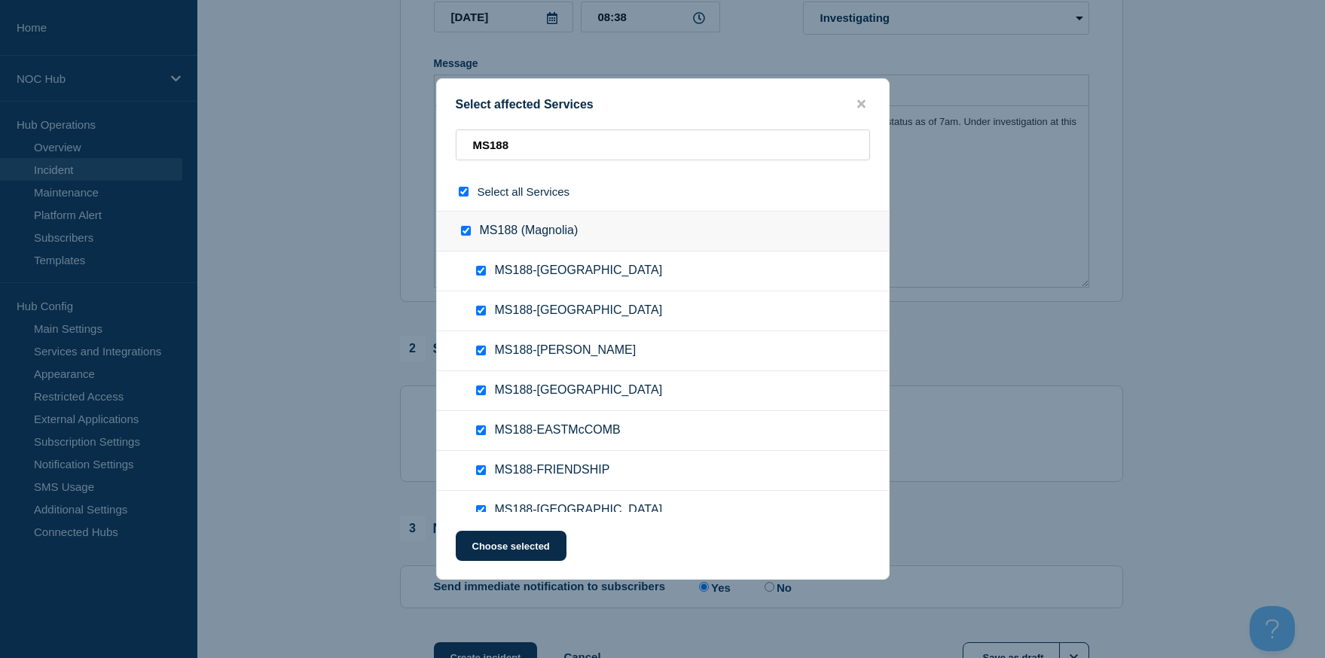
checkbox input "true"
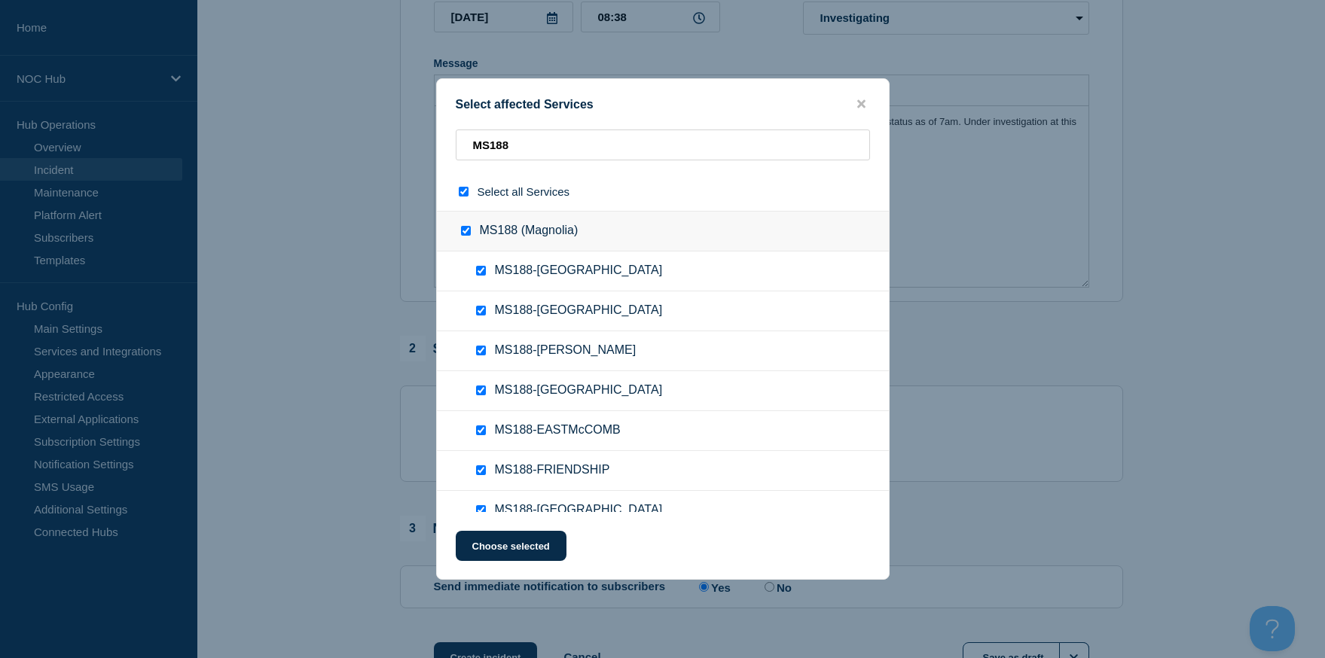
checkbox input "true"
click at [465, 236] on input "MS188 (Magnolia) checkbox" at bounding box center [466, 231] width 10 height 10
checkbox input "false"
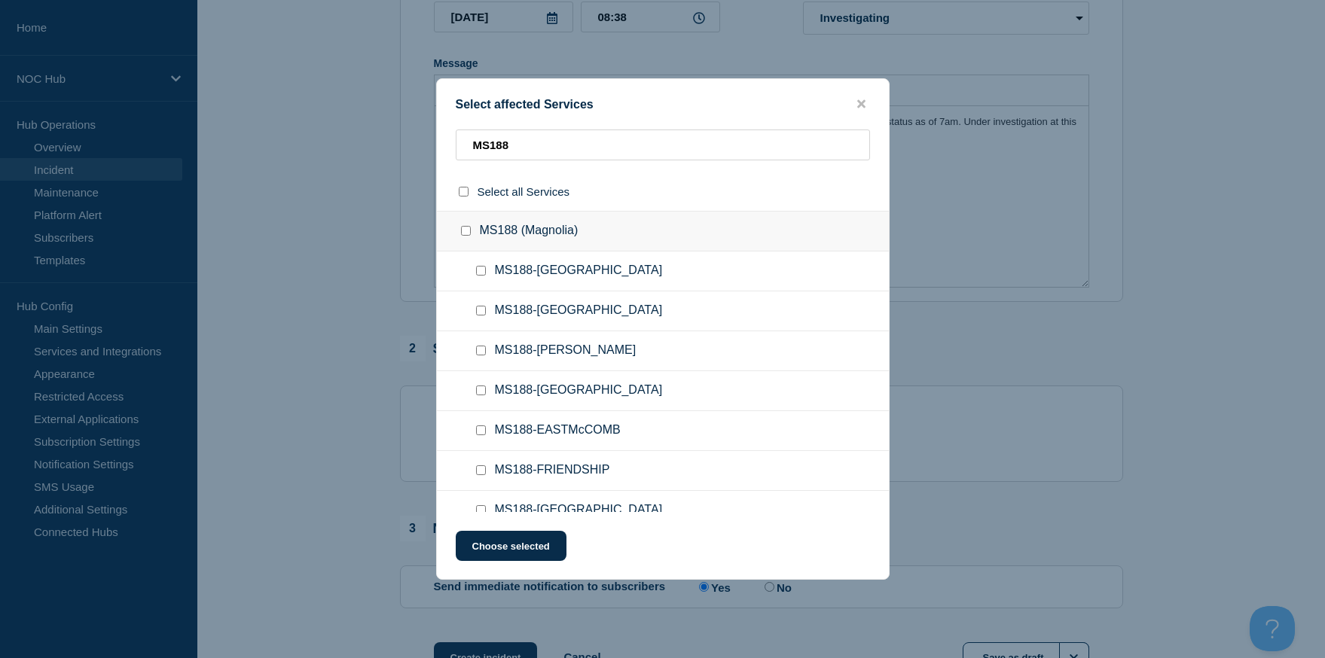
checkbox input "false"
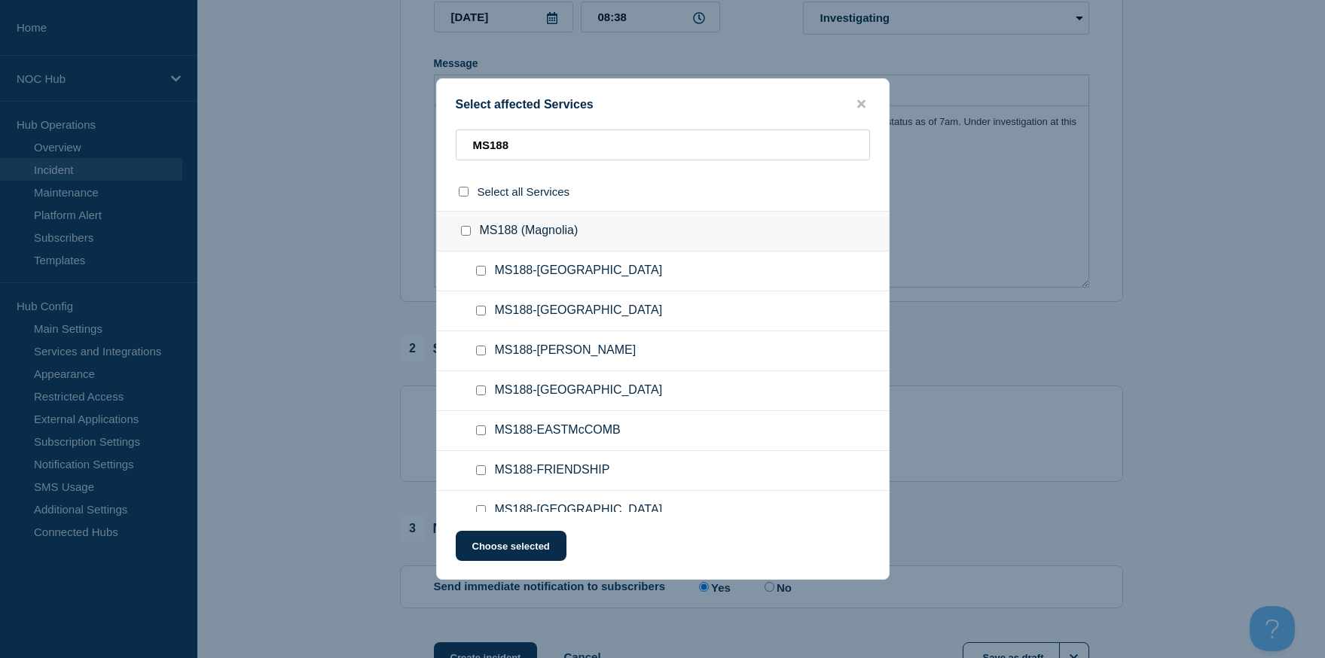
checkbox input "false"
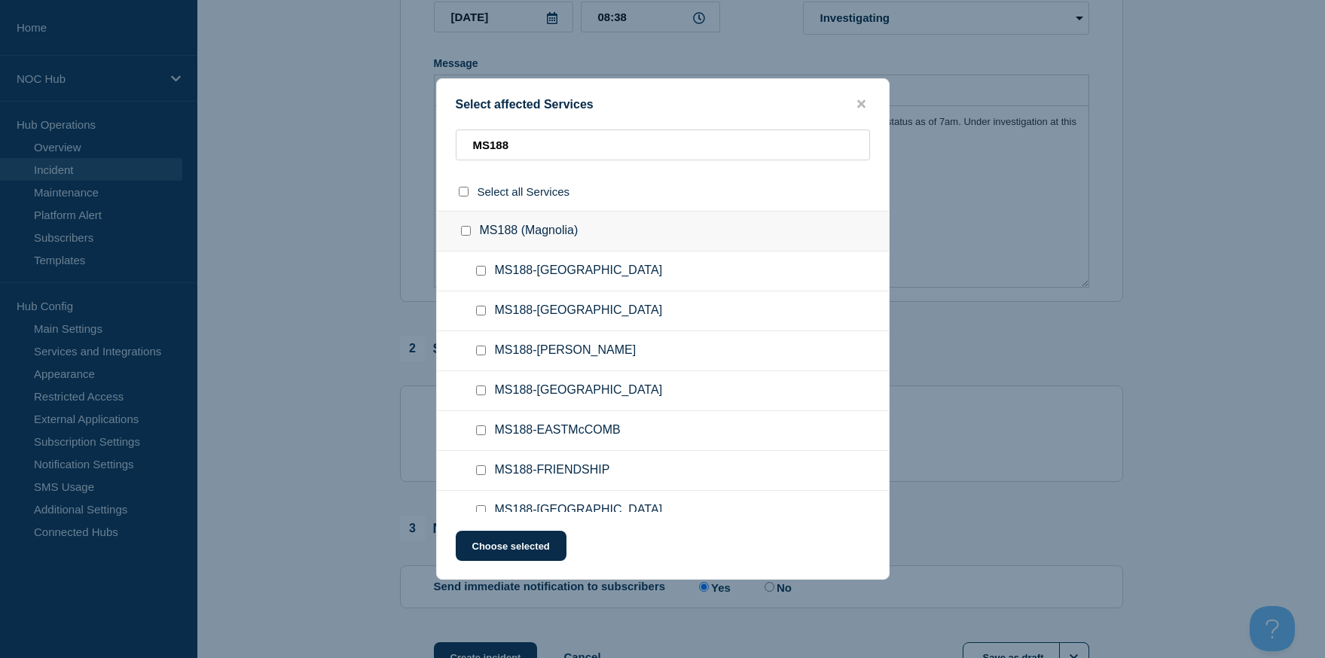
checkbox input "false"
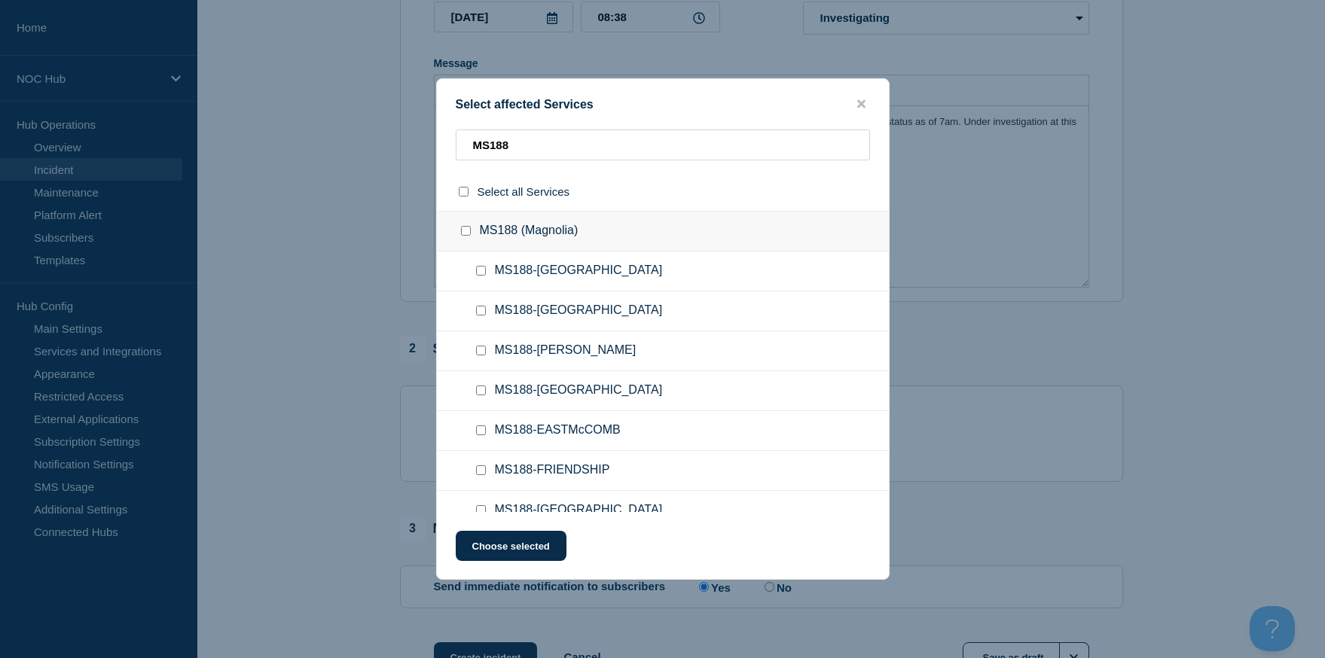
checkbox input "false"
click at [465, 236] on input "MS188 (Magnolia) checkbox" at bounding box center [466, 231] width 10 height 10
checkbox input "true"
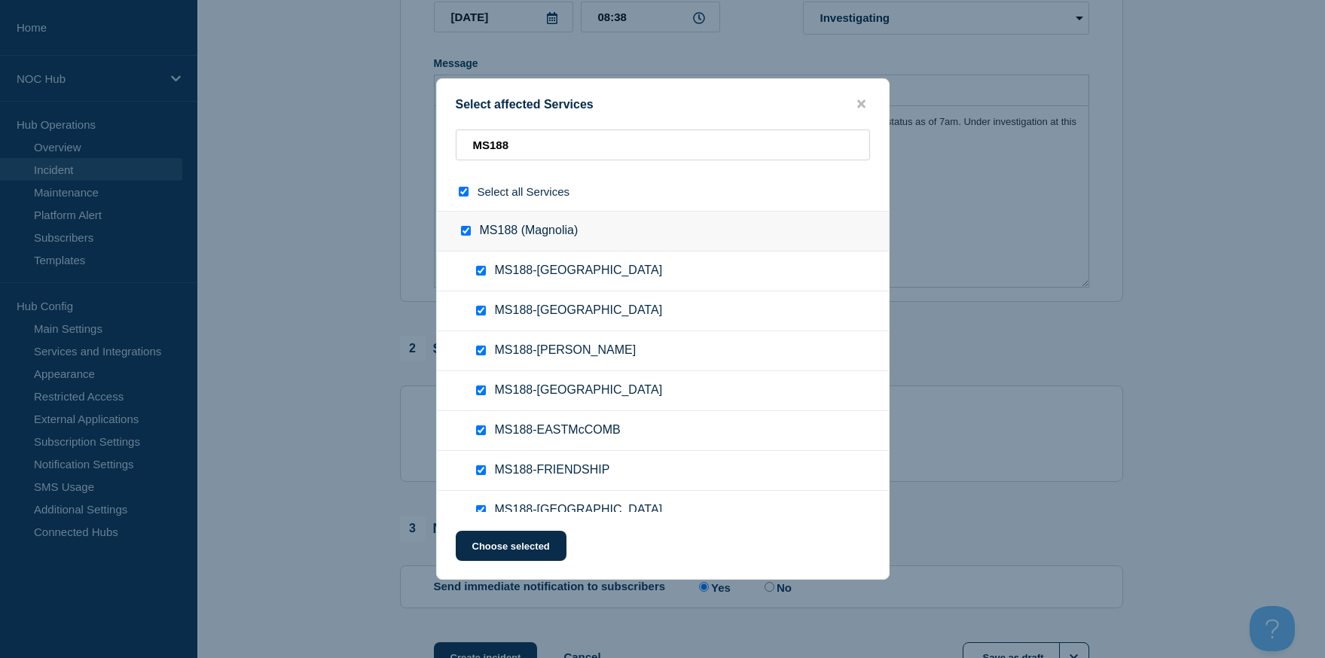
checkbox input "true"
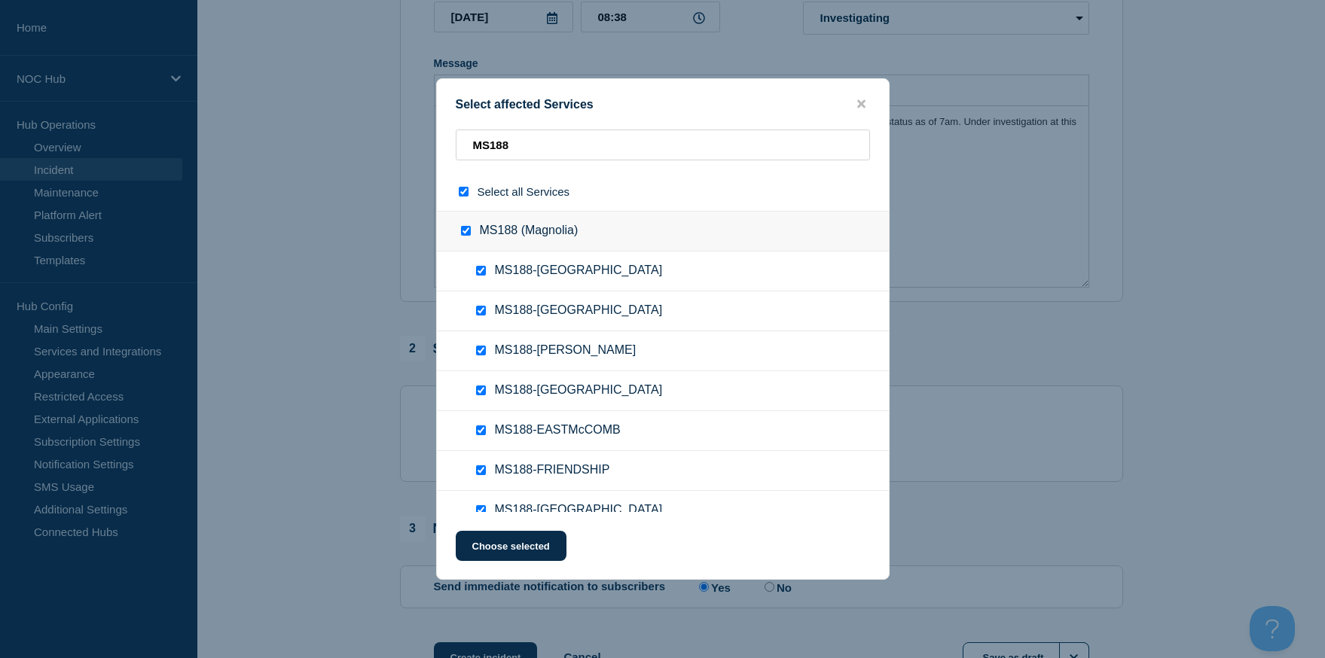
checkbox input "true"
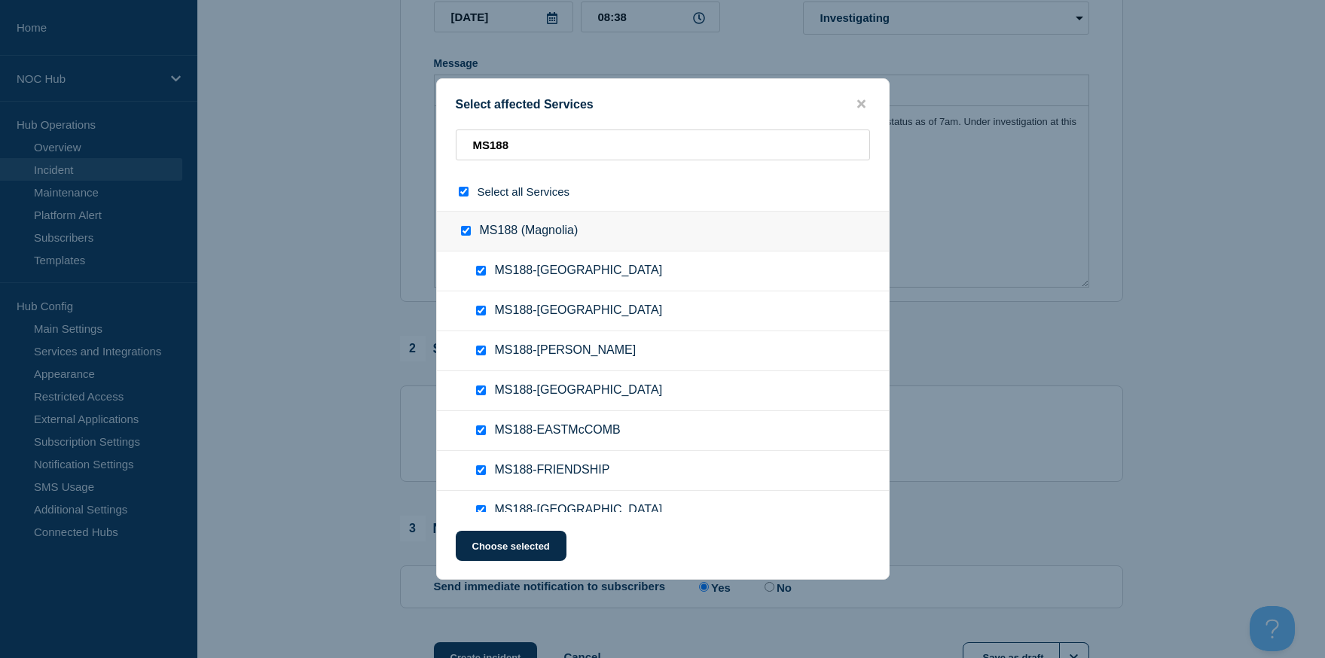
checkbox input "true"
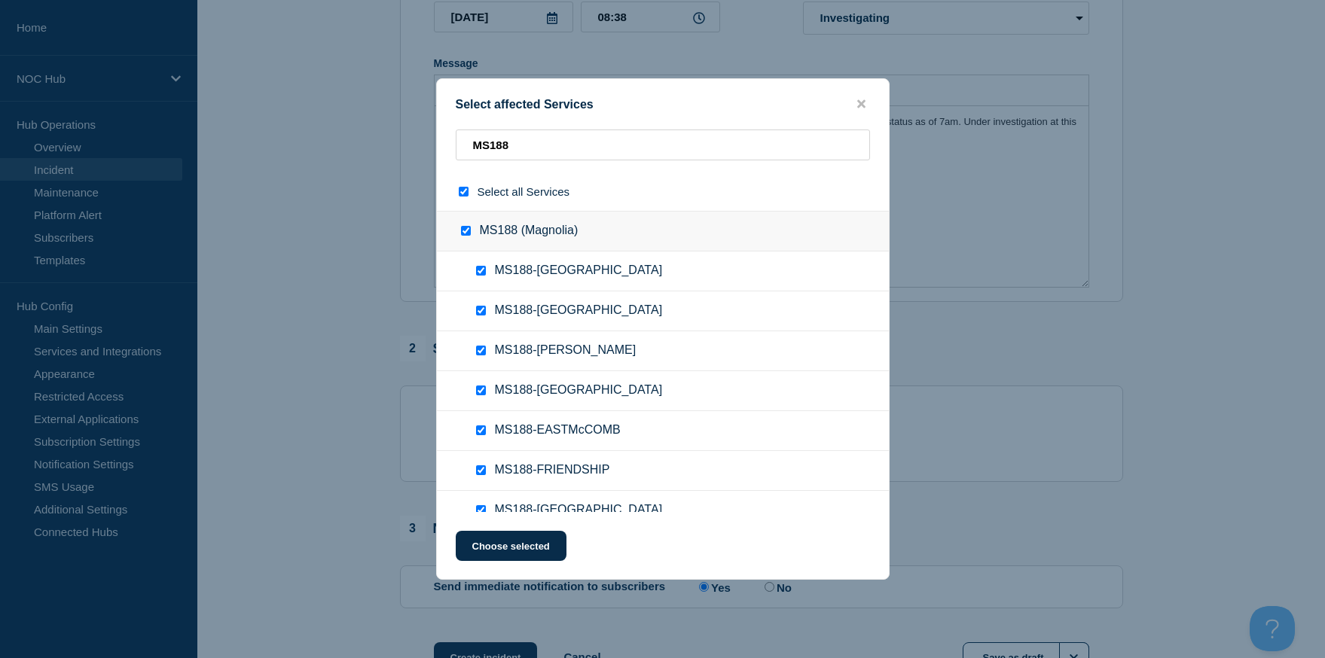
checkbox input "true"
click at [462, 234] on input "MS188 (Magnolia) checkbox" at bounding box center [466, 231] width 10 height 10
checkbox input "false"
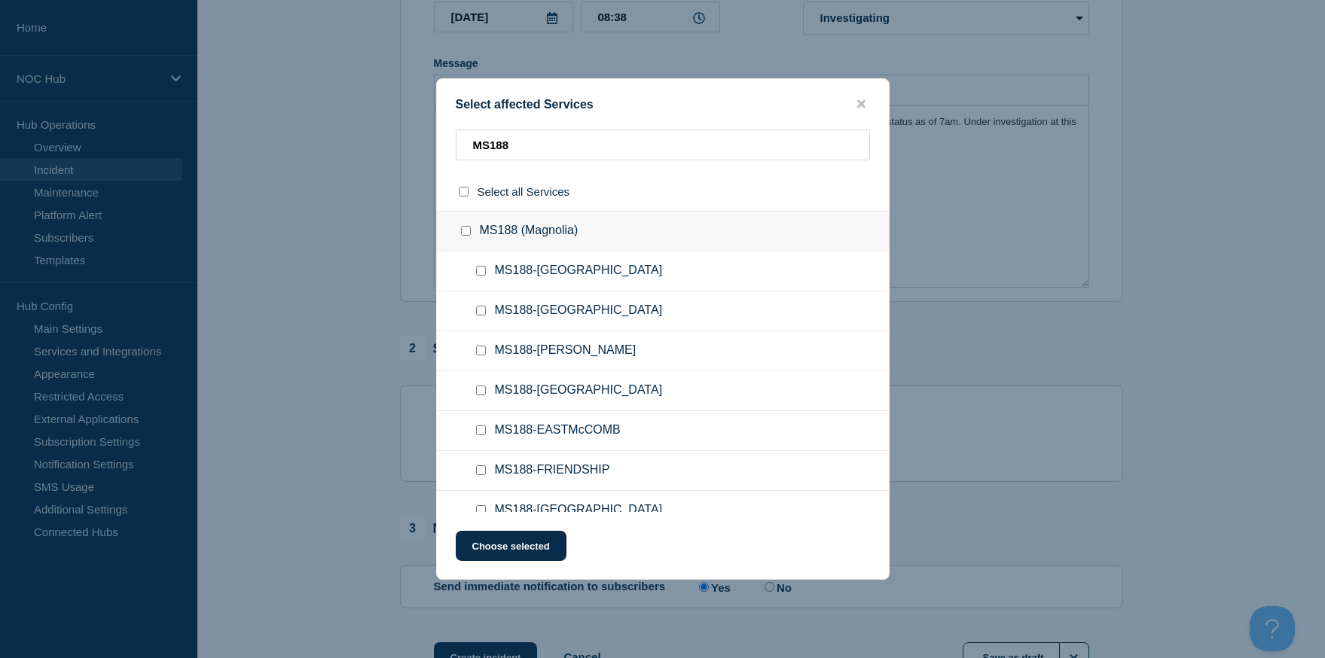
checkbox input "false"
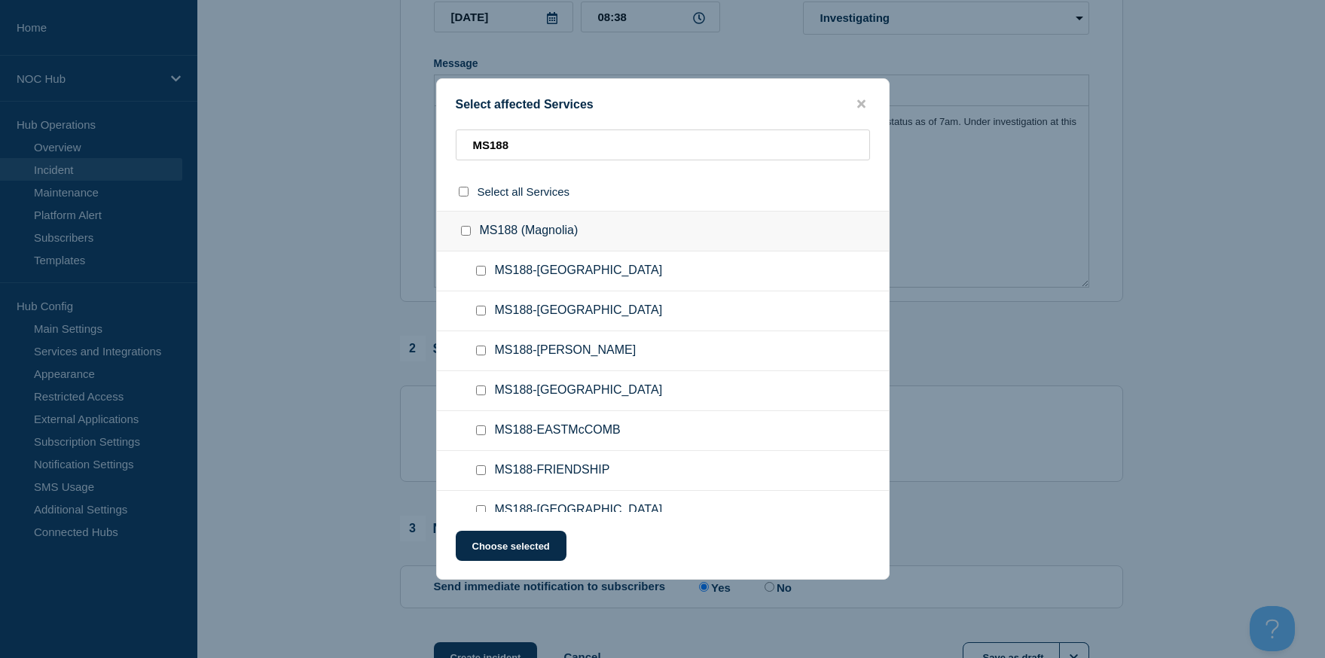
checkbox input "false"
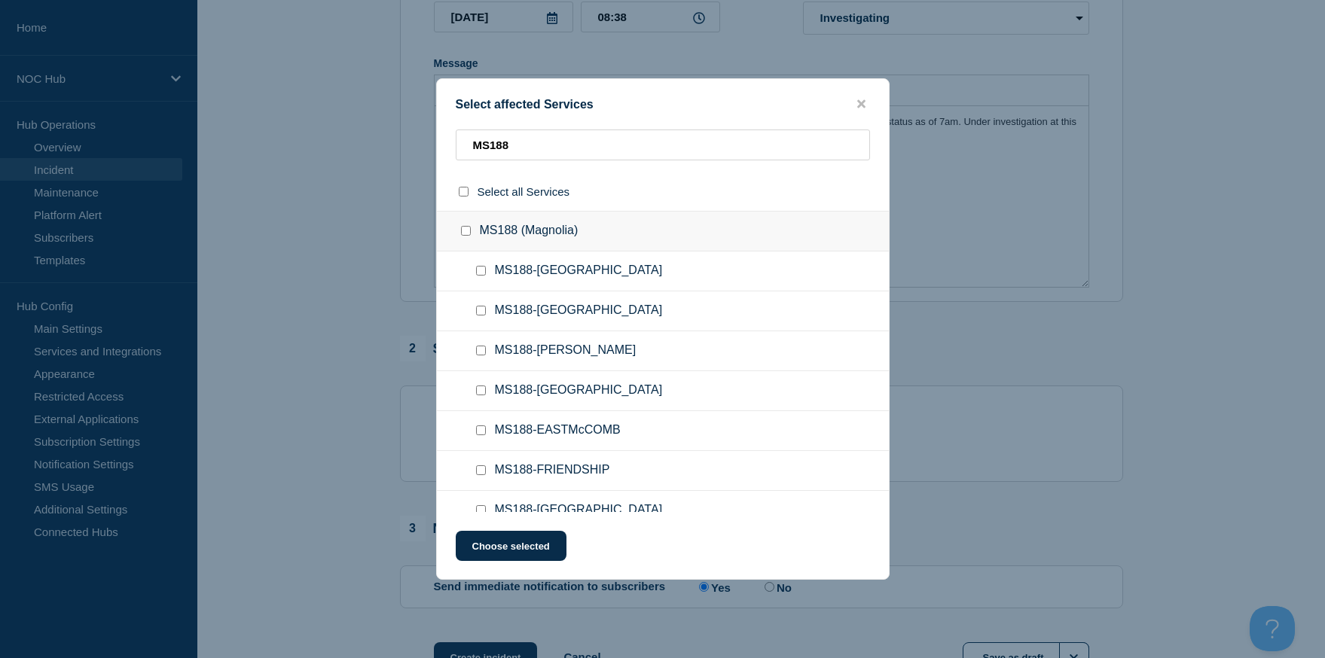
checkbox input "false"
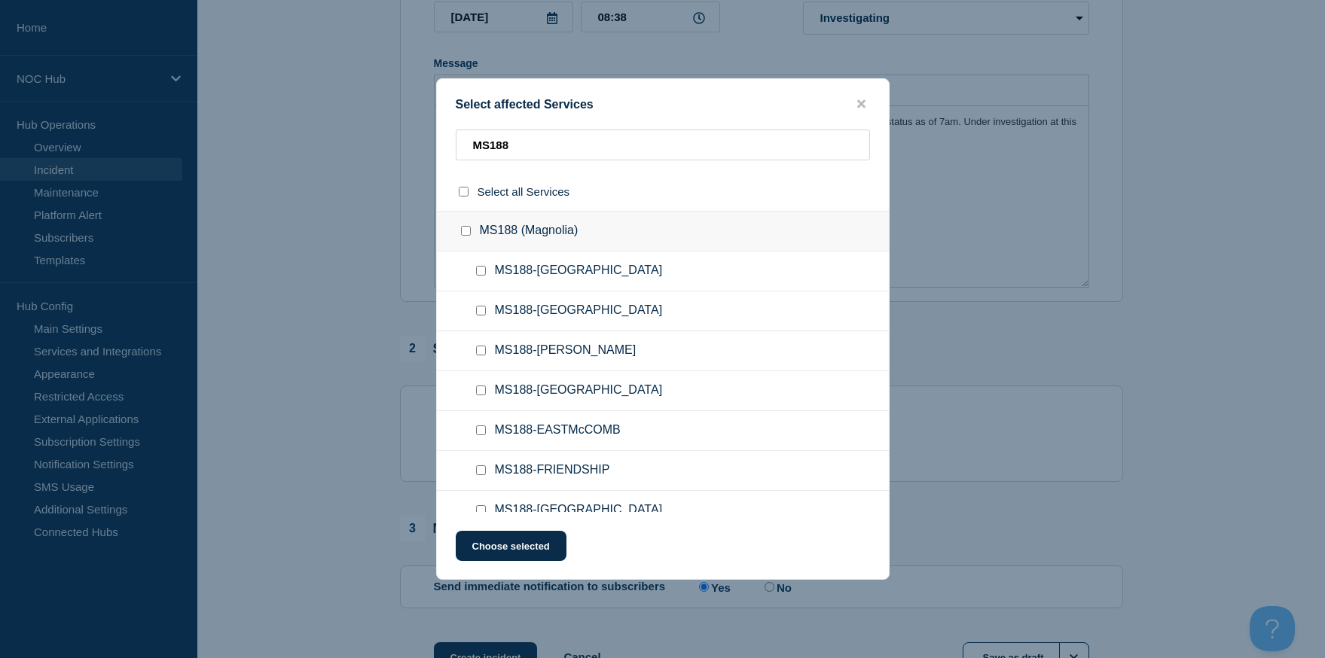
click at [465, 239] on div at bounding box center [469, 231] width 22 height 15
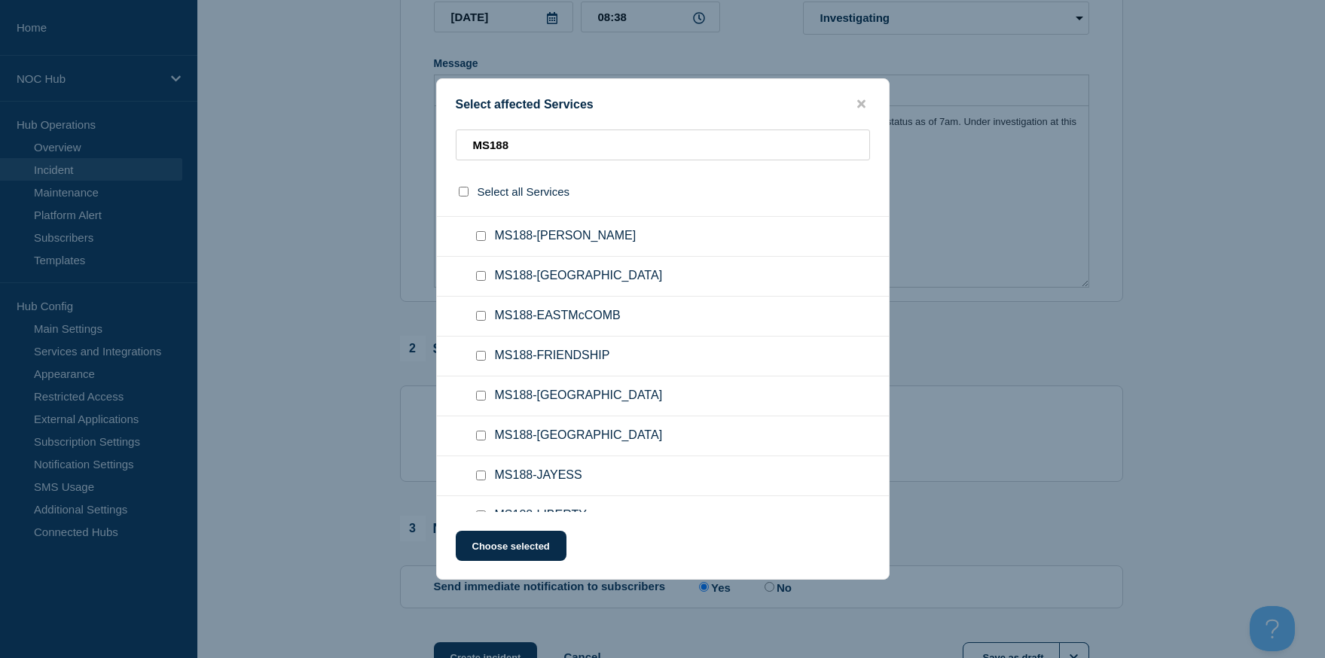
scroll to position [85, 0]
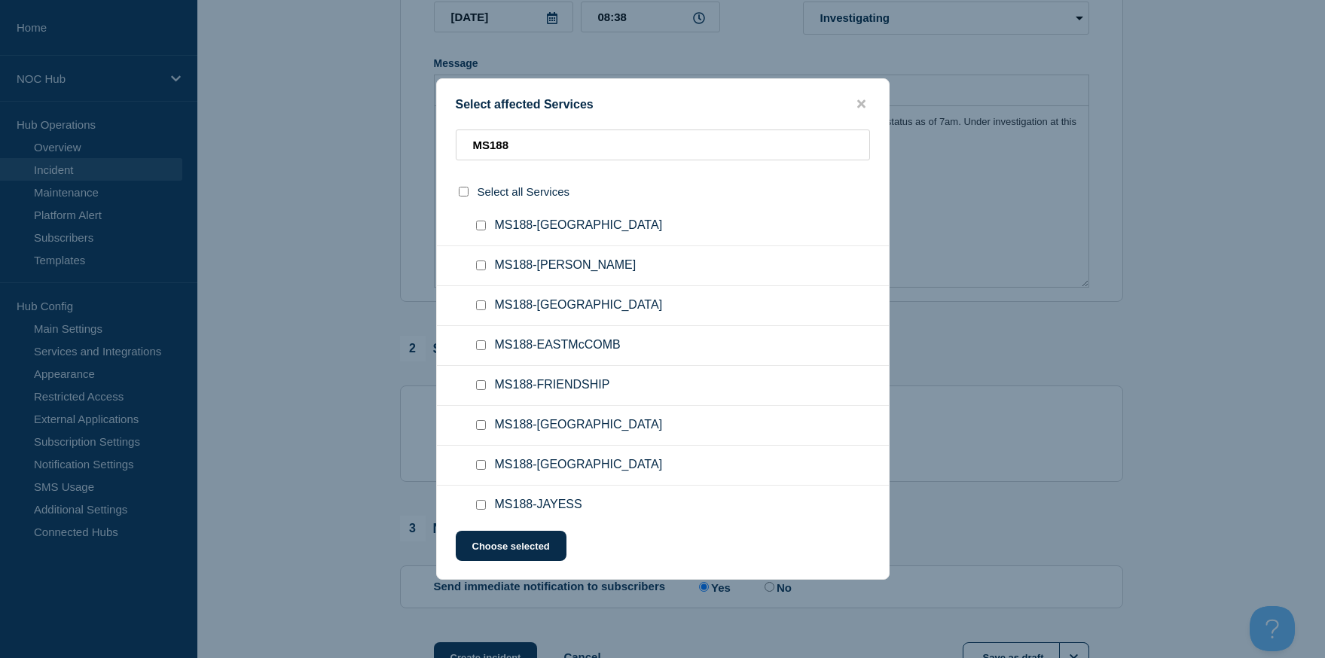
click at [484, 310] on input "MS188-EASTLINCOLN checkbox" at bounding box center [481, 306] width 10 height 10
checkbox input "true"
click at [516, 554] on button "Choose selected" at bounding box center [511, 546] width 111 height 30
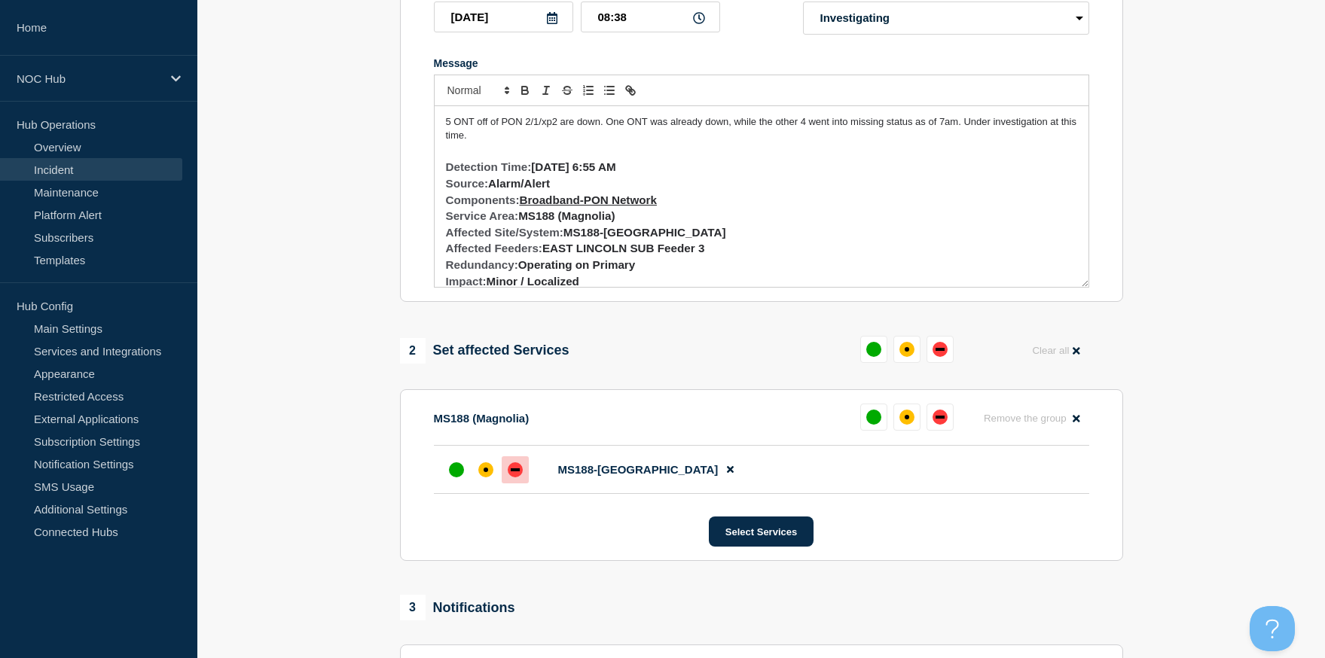
click at [511, 472] on div "down" at bounding box center [515, 470] width 9 height 3
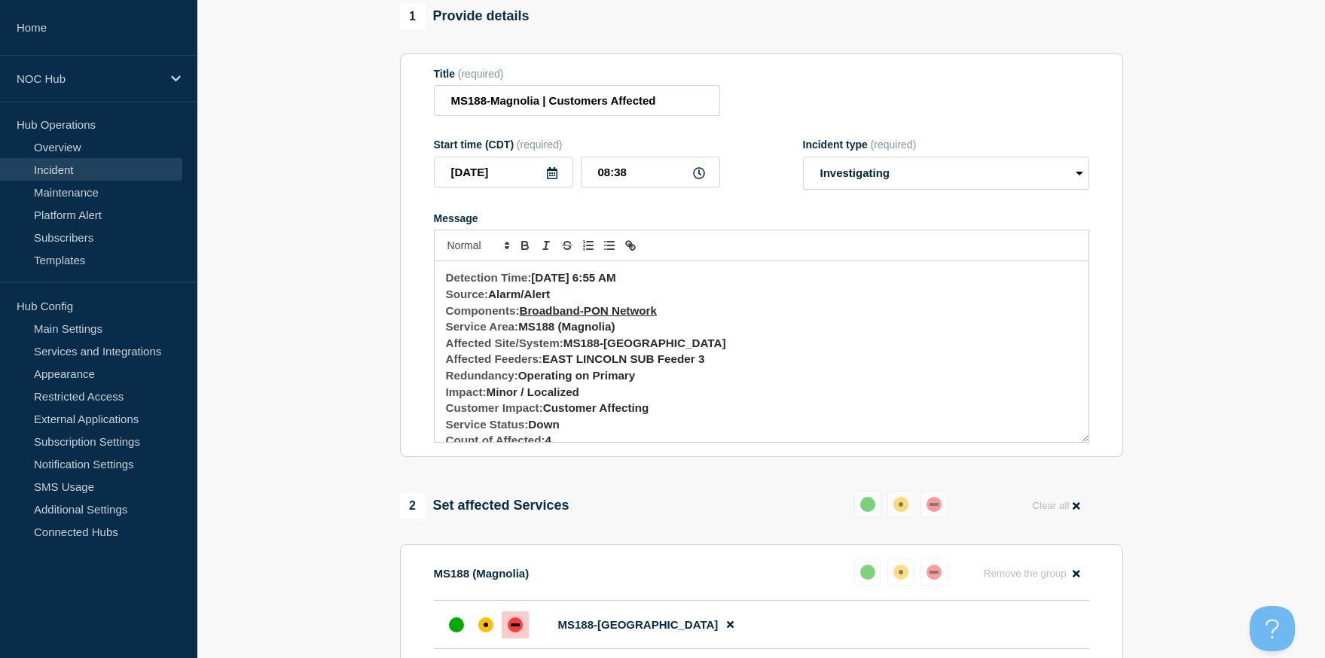
scroll to position [41, 0]
drag, startPoint x: 663, startPoint y: 330, endPoint x: 522, endPoint y: 331, distance: 140.9
click at [522, 322] on h3 "Components: Broadband-PON Network" at bounding box center [761, 314] width 631 height 17
click at [551, 320] on link "Broadband-PON Network" at bounding box center [587, 313] width 137 height 13
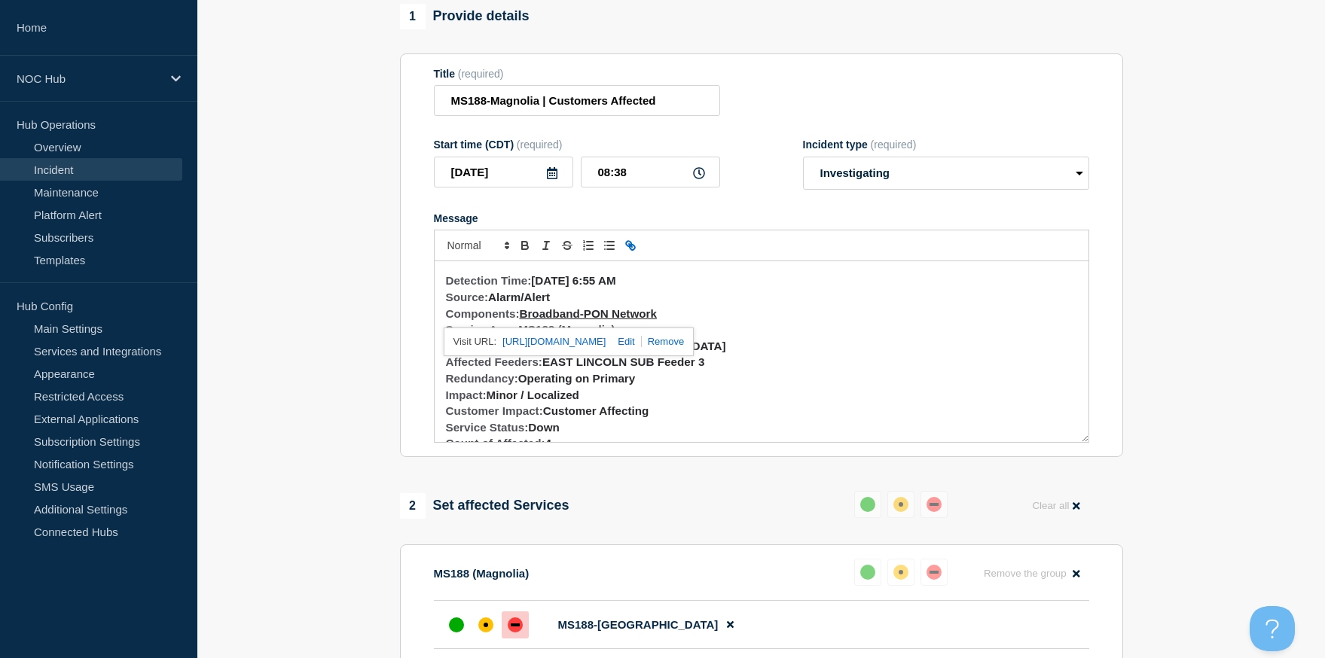
click at [684, 347] on link at bounding box center [663, 341] width 42 height 11
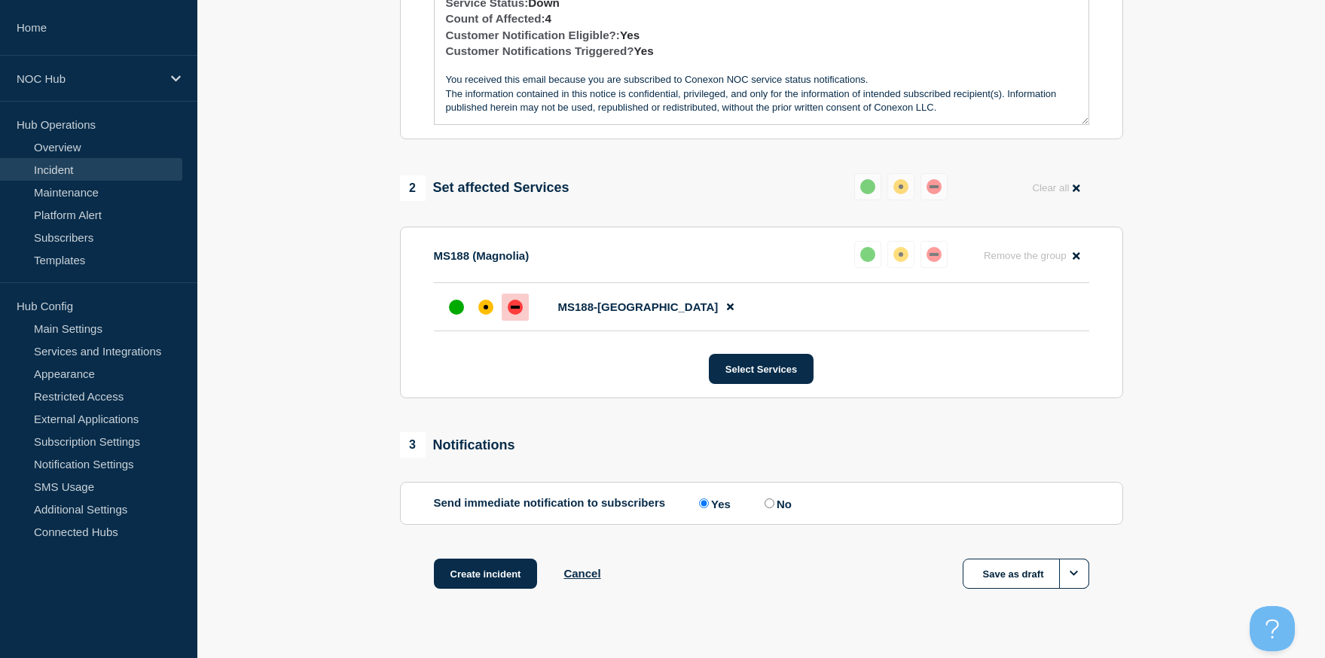
scroll to position [452, 0]
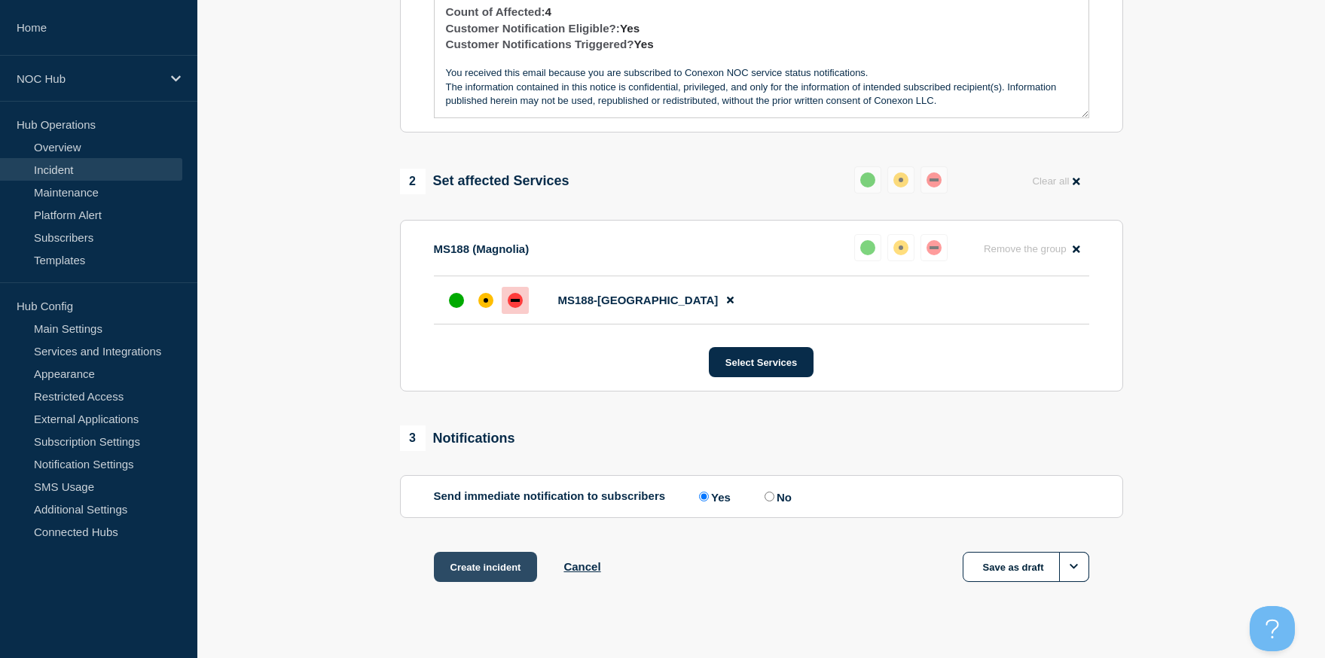
click at [496, 582] on button "Create incident" at bounding box center [486, 567] width 104 height 30
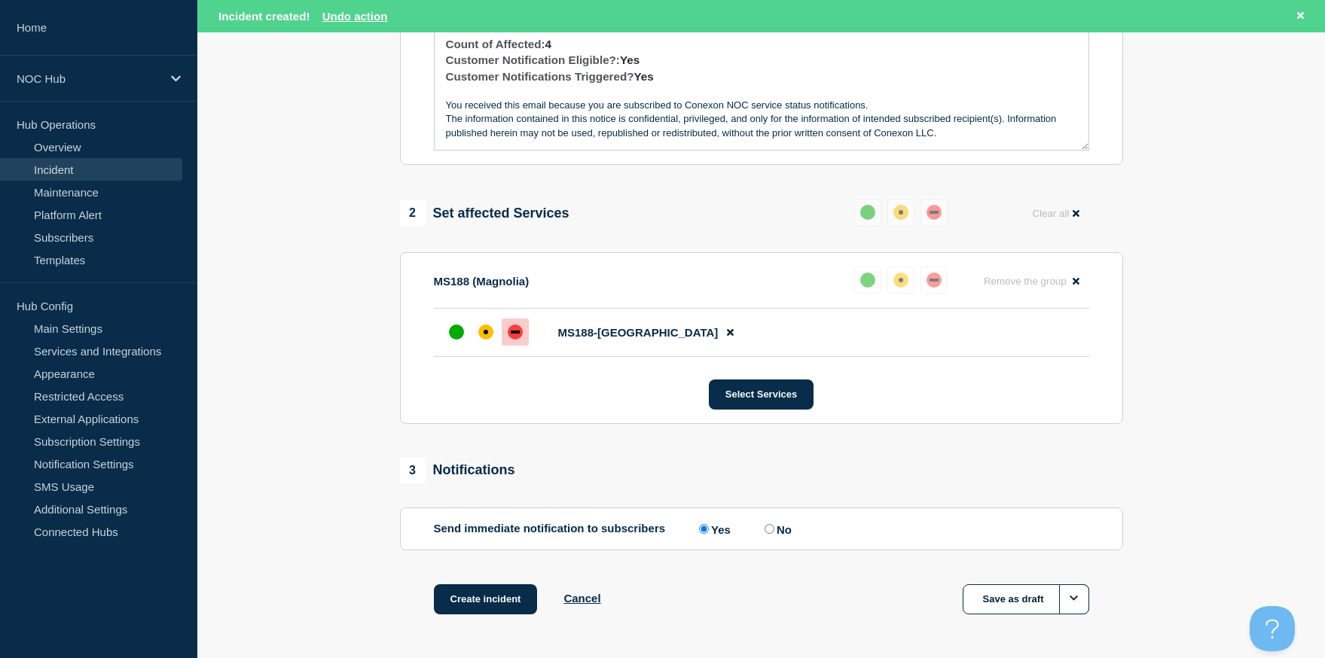
scroll to position [484, 0]
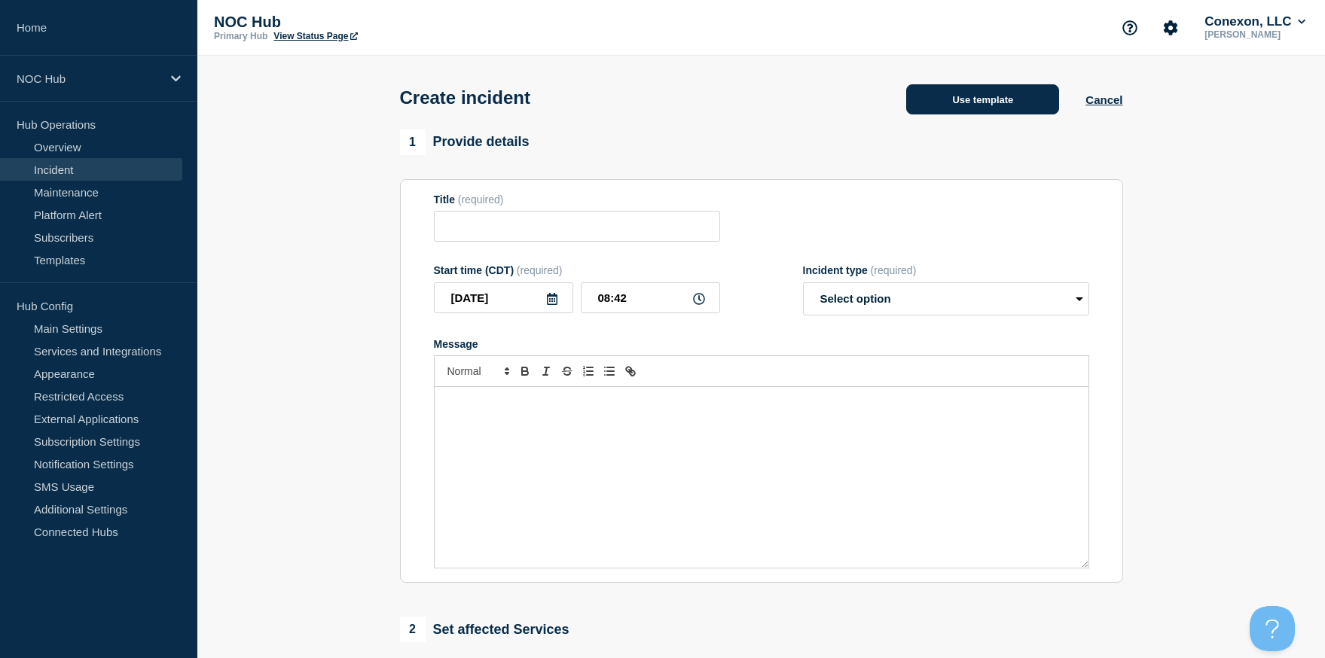
click at [1012, 100] on button "Use template" at bounding box center [982, 99] width 153 height 30
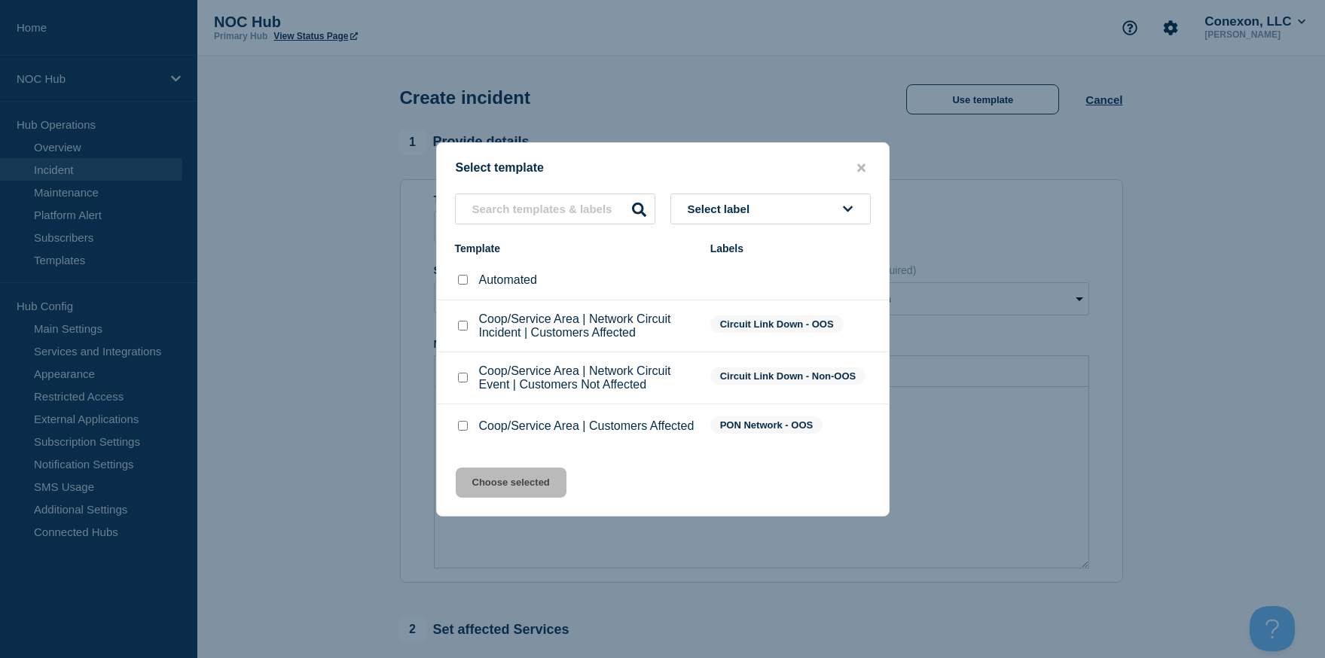
click at [466, 324] on input "Coop/Service Area | Network Circuit Incident | Customers Affected checkbox" at bounding box center [463, 326] width 10 height 10
checkbox input "true"
click at [512, 496] on button "Choose selected" at bounding box center [511, 483] width 111 height 30
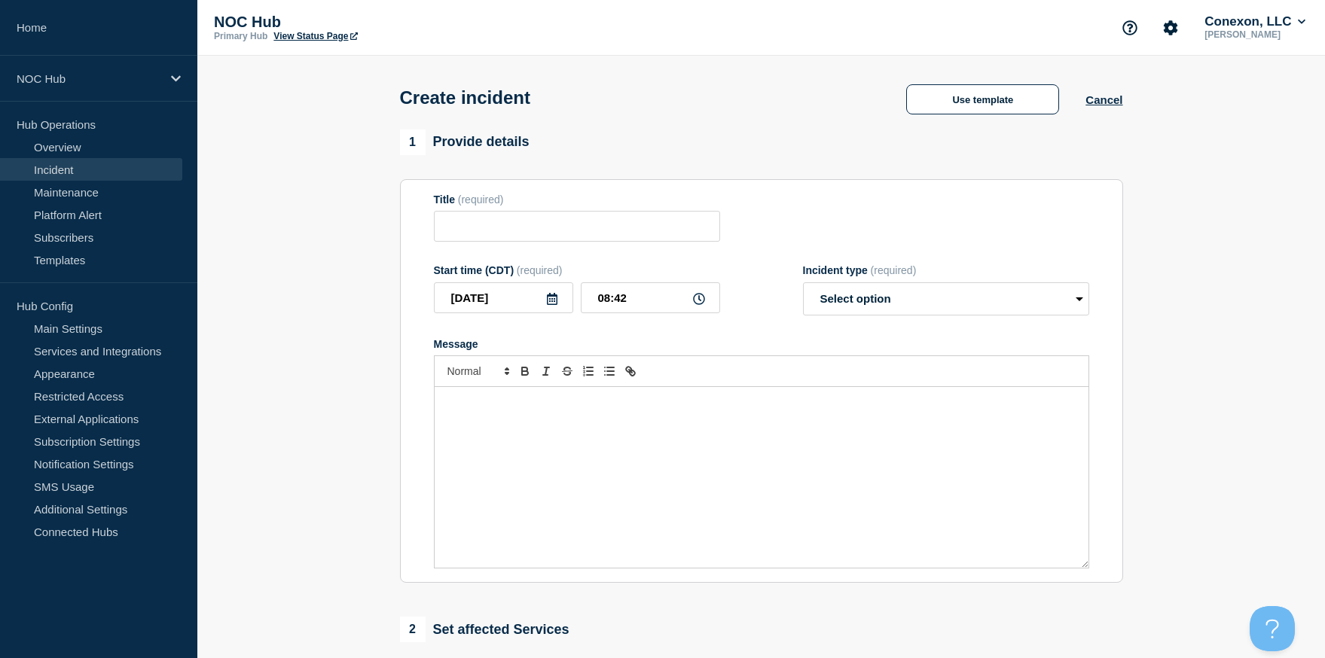
type input "Coop/Service Area | Network Circuit Incident | Customers Affected"
select select "investigating"
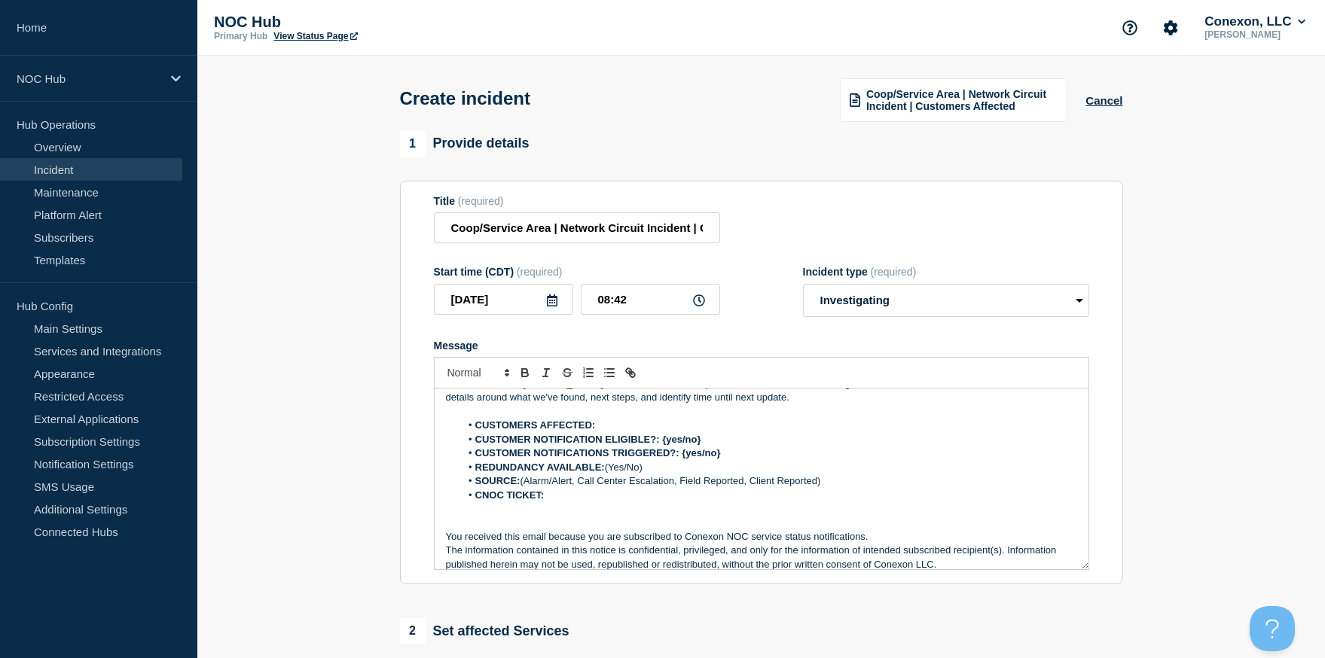
scroll to position [32, 0]
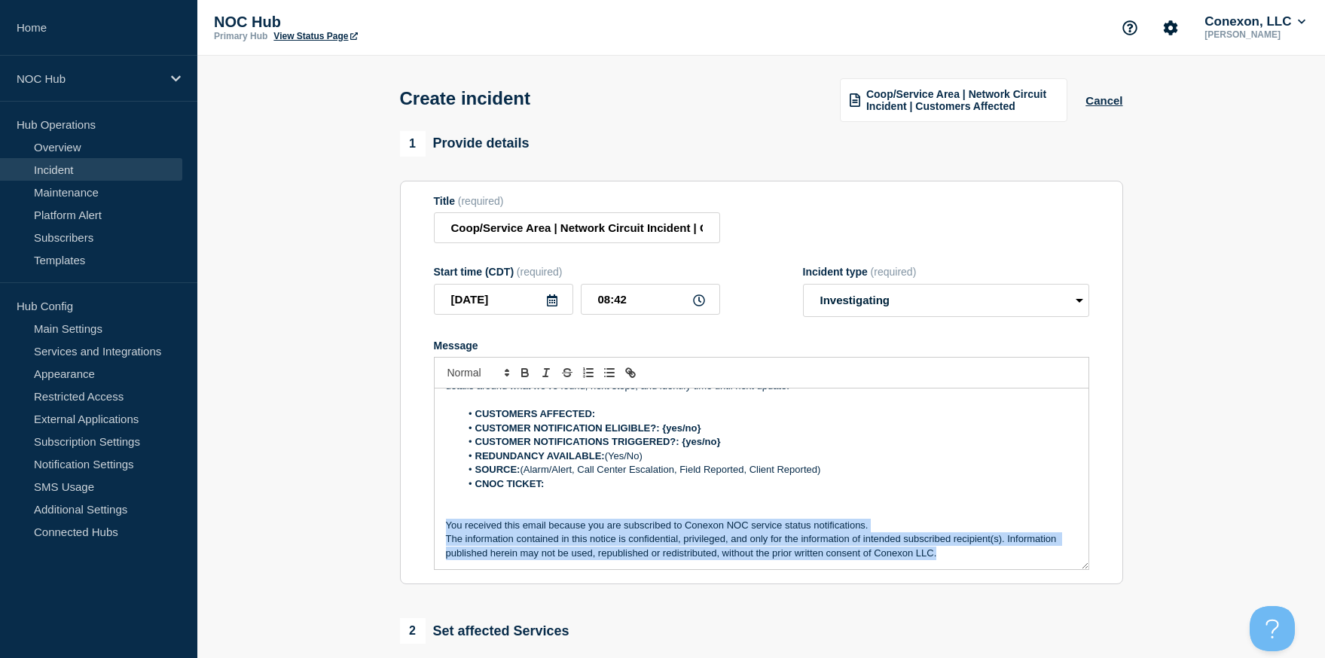
drag, startPoint x: 445, startPoint y: 539, endPoint x: 940, endPoint y: 574, distance: 496.1
click at [940, 569] on div "Provide details in laymen's terms. Provide the impacted service areas and the e…" at bounding box center [762, 479] width 654 height 181
copy div "You received this email because you are subscribed to Conexon NOC service statu…"
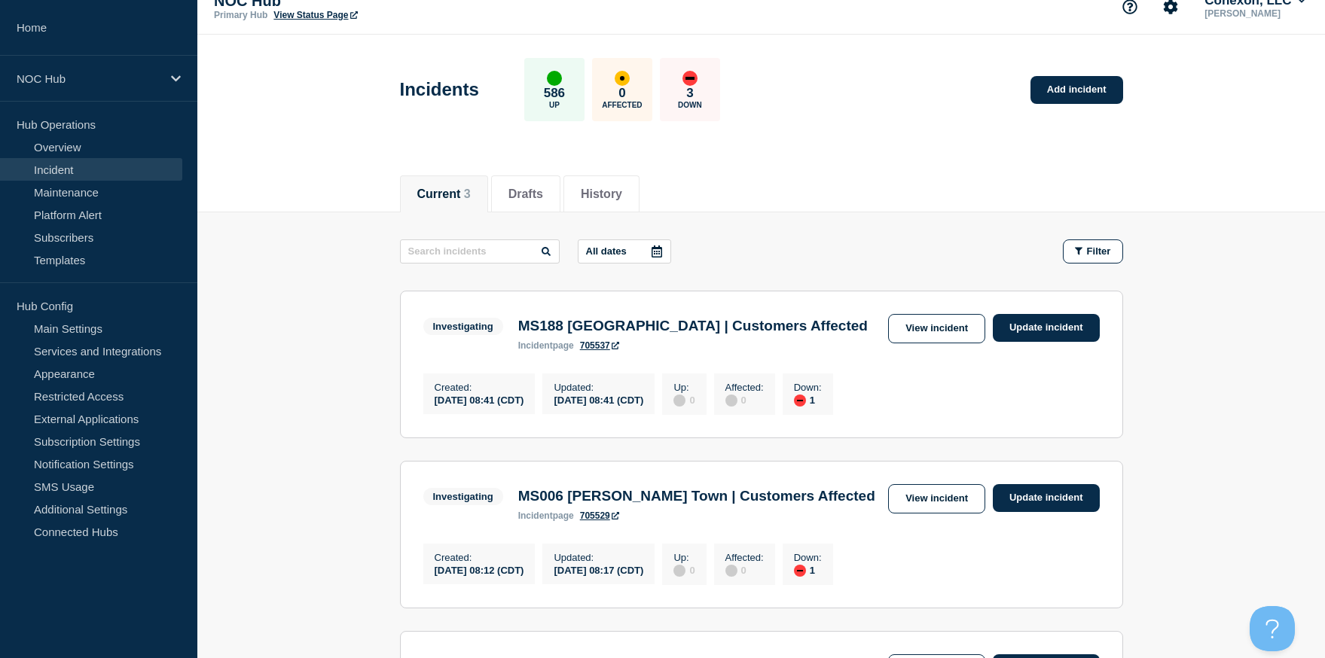
scroll to position [5, 0]
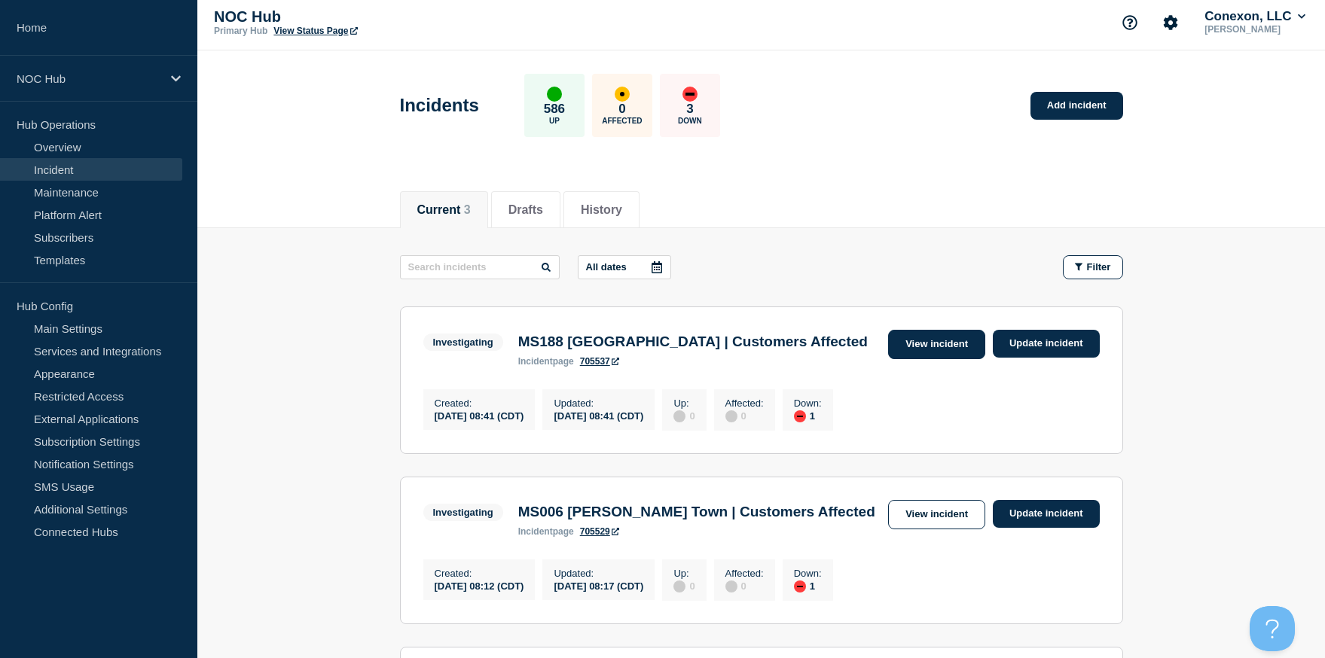
click at [961, 346] on link "View incident" at bounding box center [936, 344] width 97 height 29
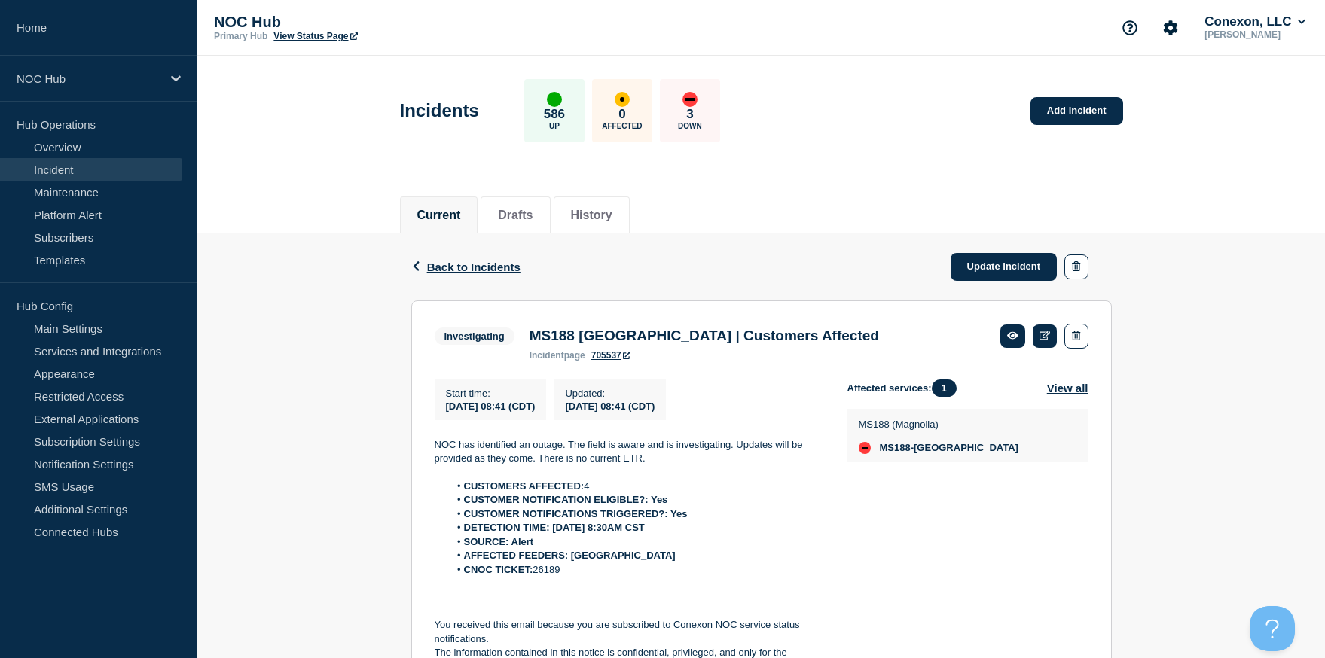
click at [75, 172] on link "Incident" at bounding box center [91, 169] width 182 height 23
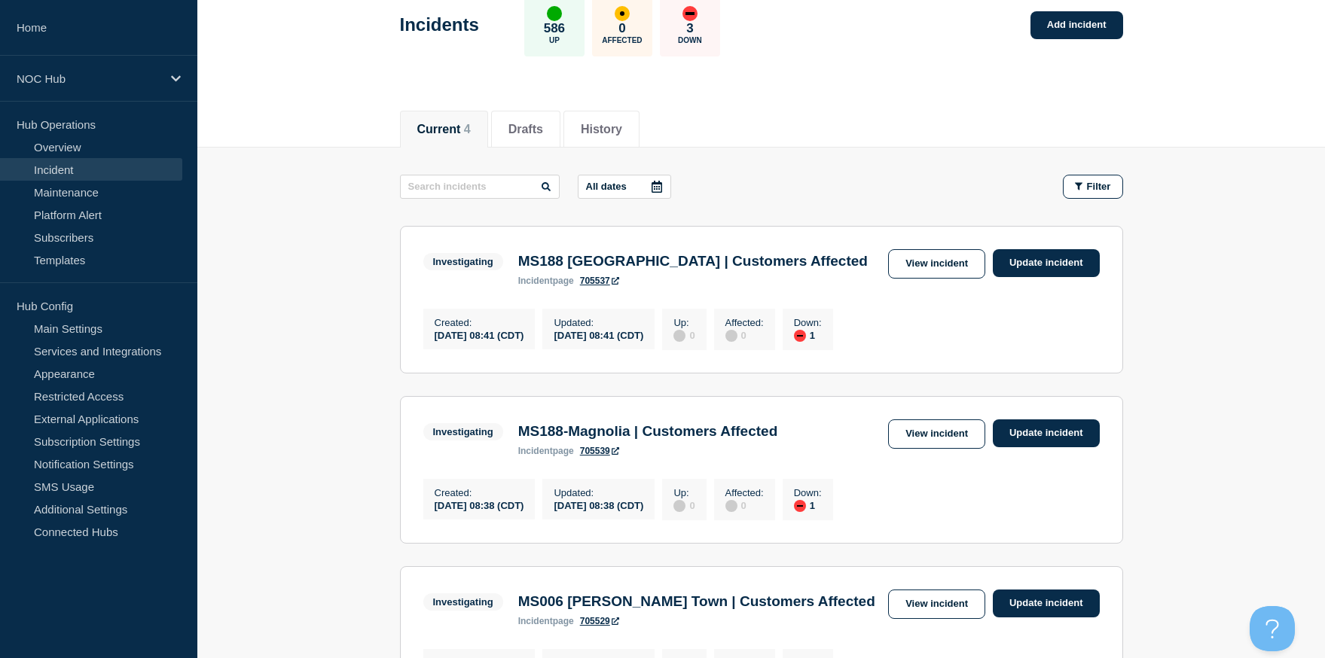
scroll to position [105, 0]
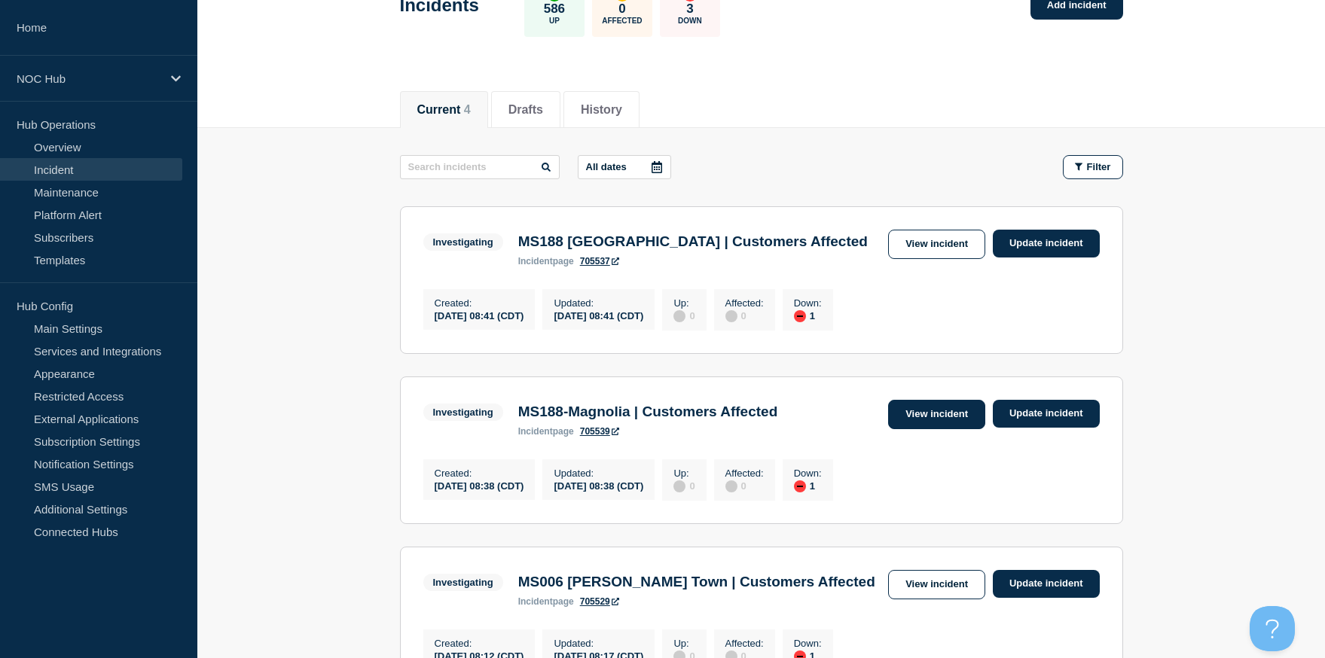
click at [952, 429] on link "View incident" at bounding box center [936, 414] width 97 height 29
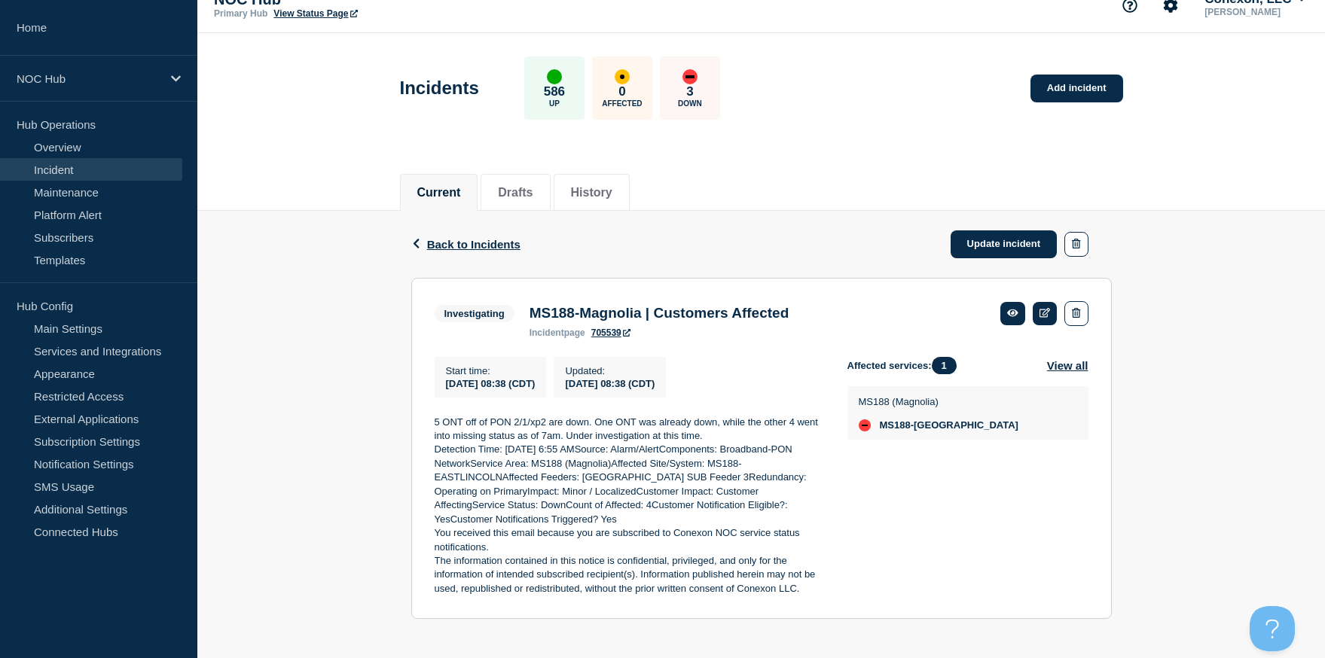
scroll to position [41, 0]
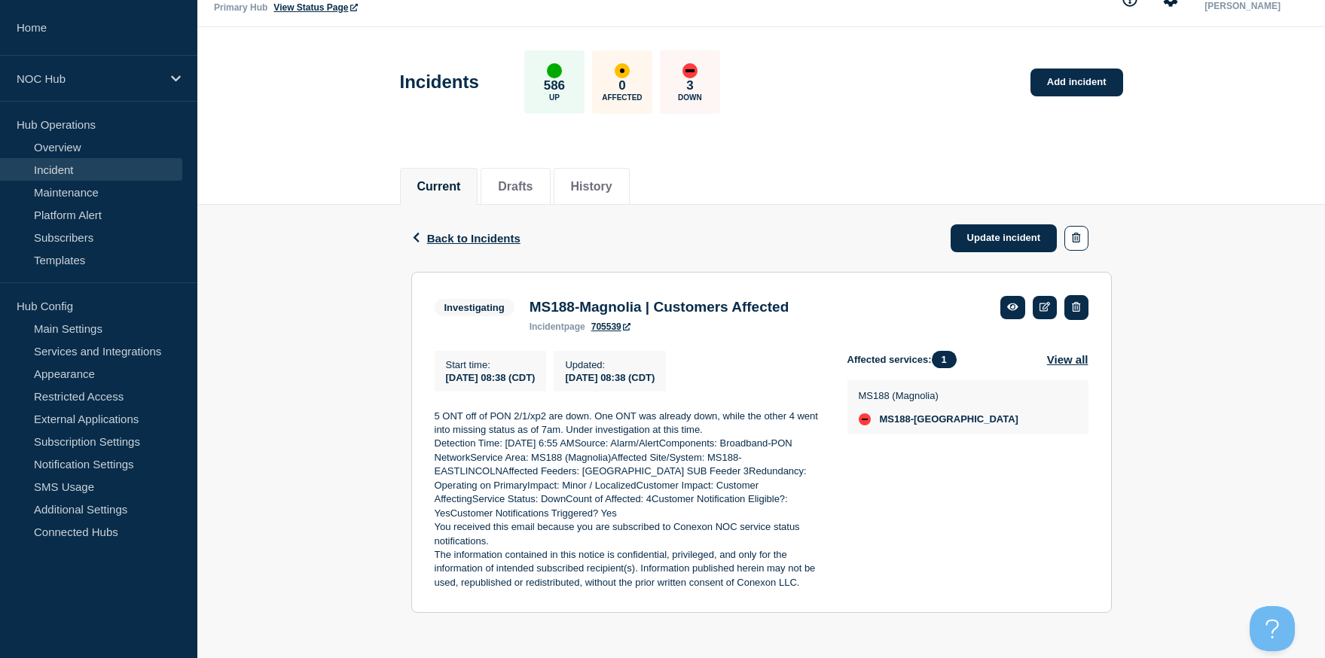
click at [1079, 307] on button "button" at bounding box center [1075, 307] width 23 height 25
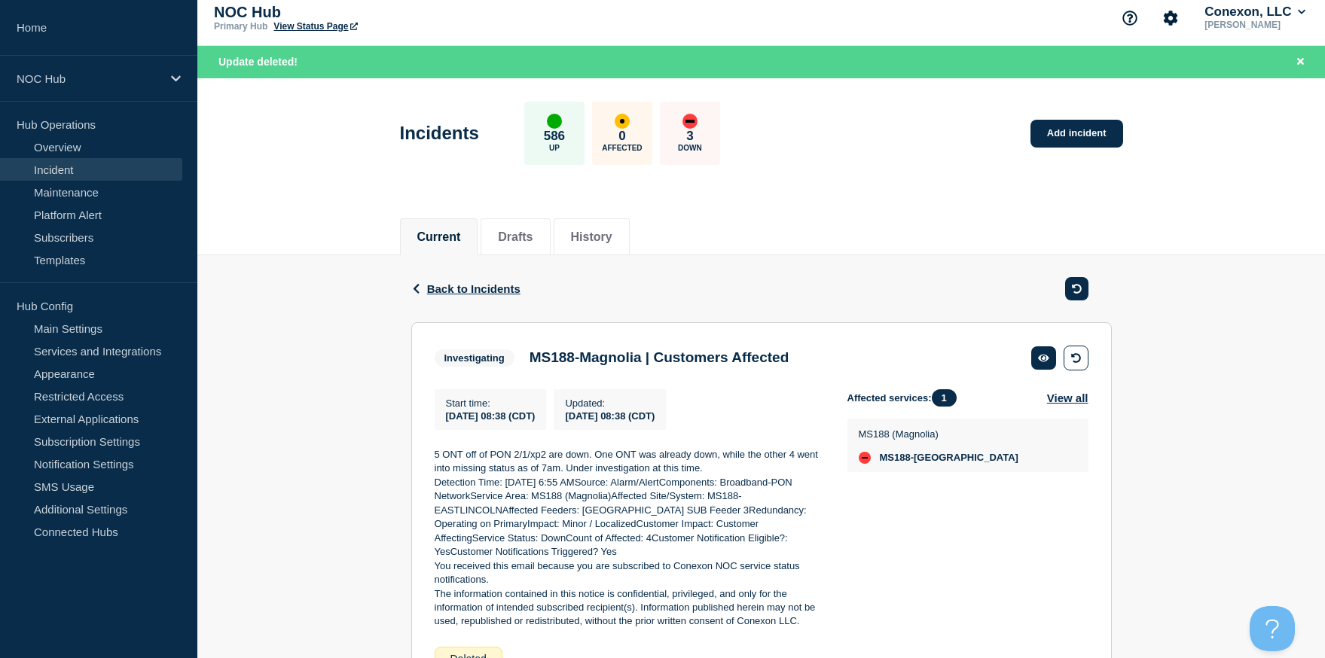
scroll to position [0, 0]
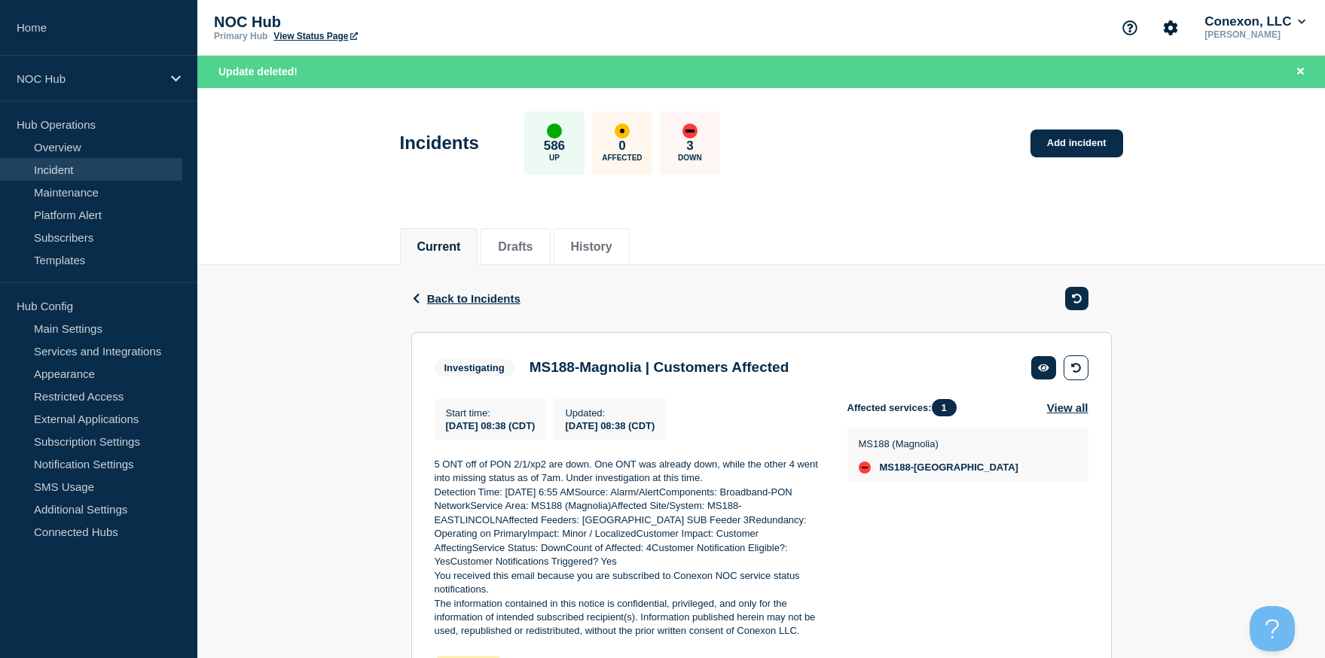
click at [75, 172] on link "Incident" at bounding box center [91, 169] width 182 height 23
